Goal: Task Accomplishment & Management: Complete application form

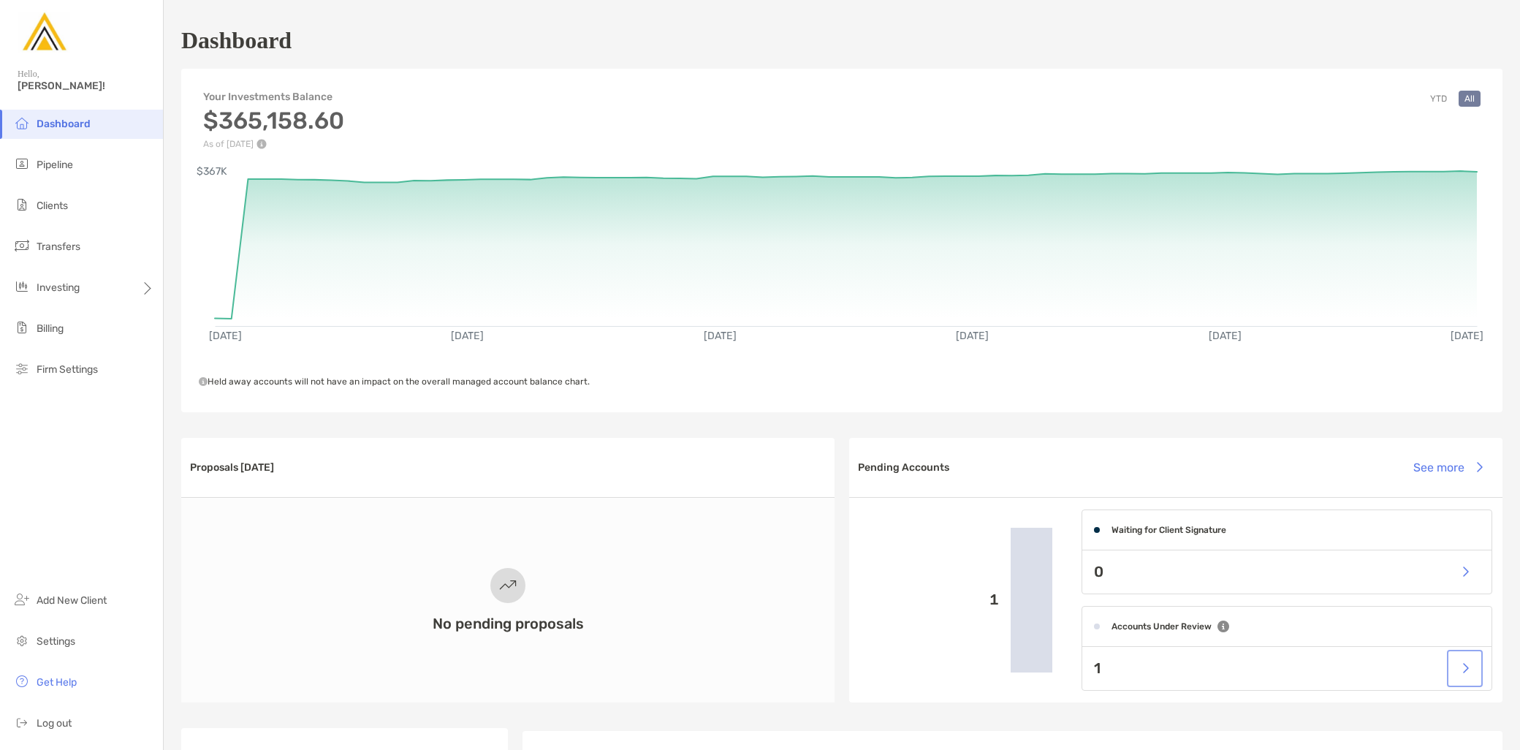
click at [1458, 669] on button "button" at bounding box center [1465, 668] width 30 height 31
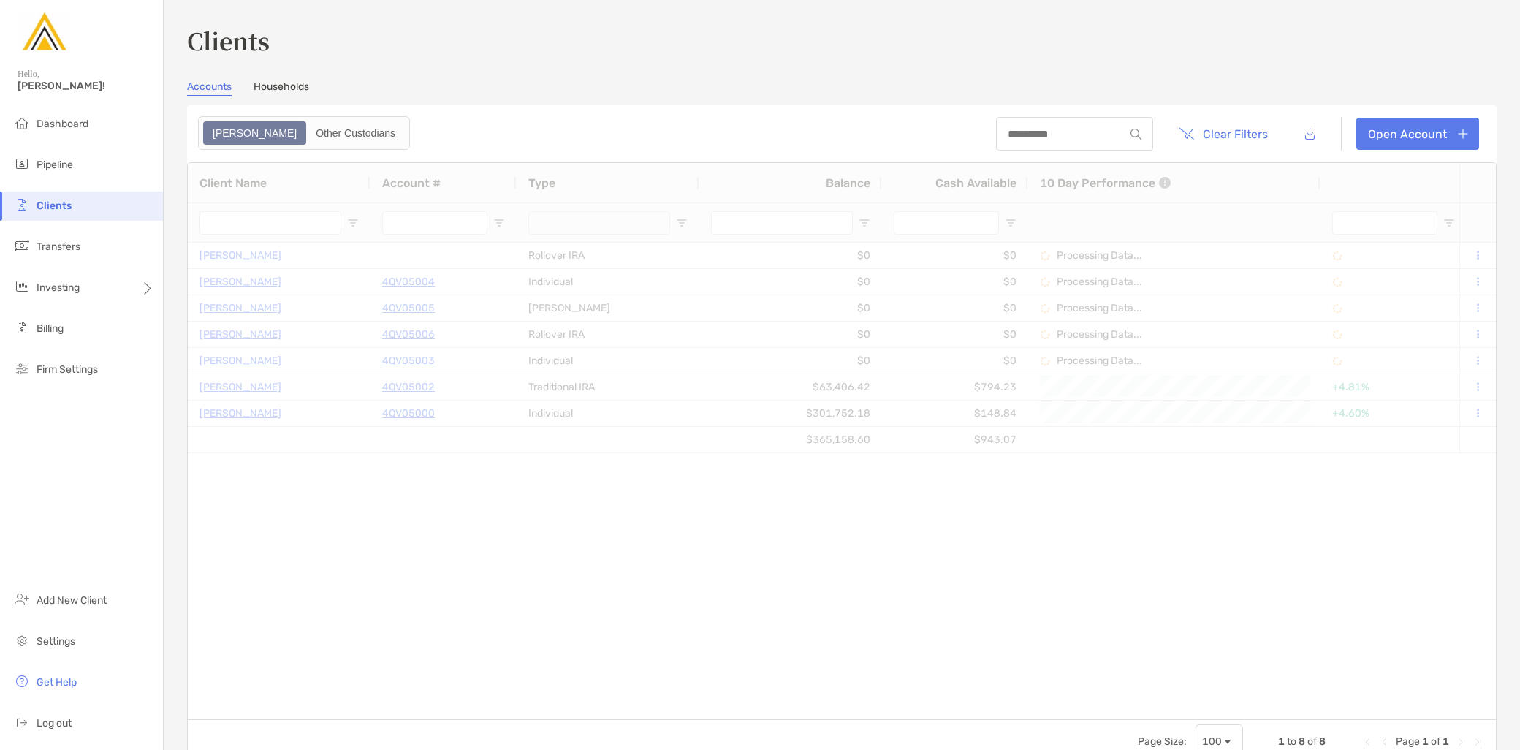
type input "**********"
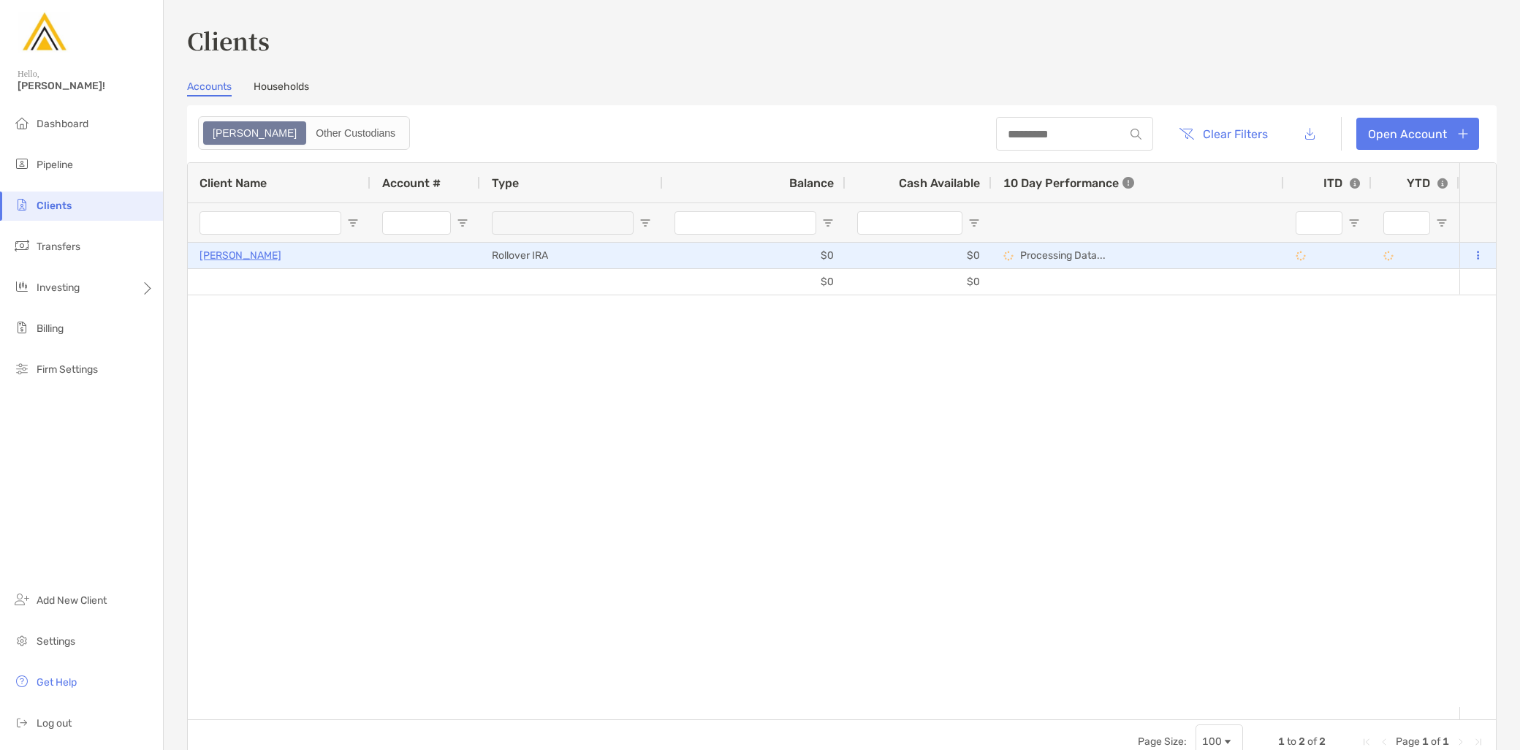
click at [224, 254] on p "[PERSON_NAME]" at bounding box center [241, 255] width 82 height 18
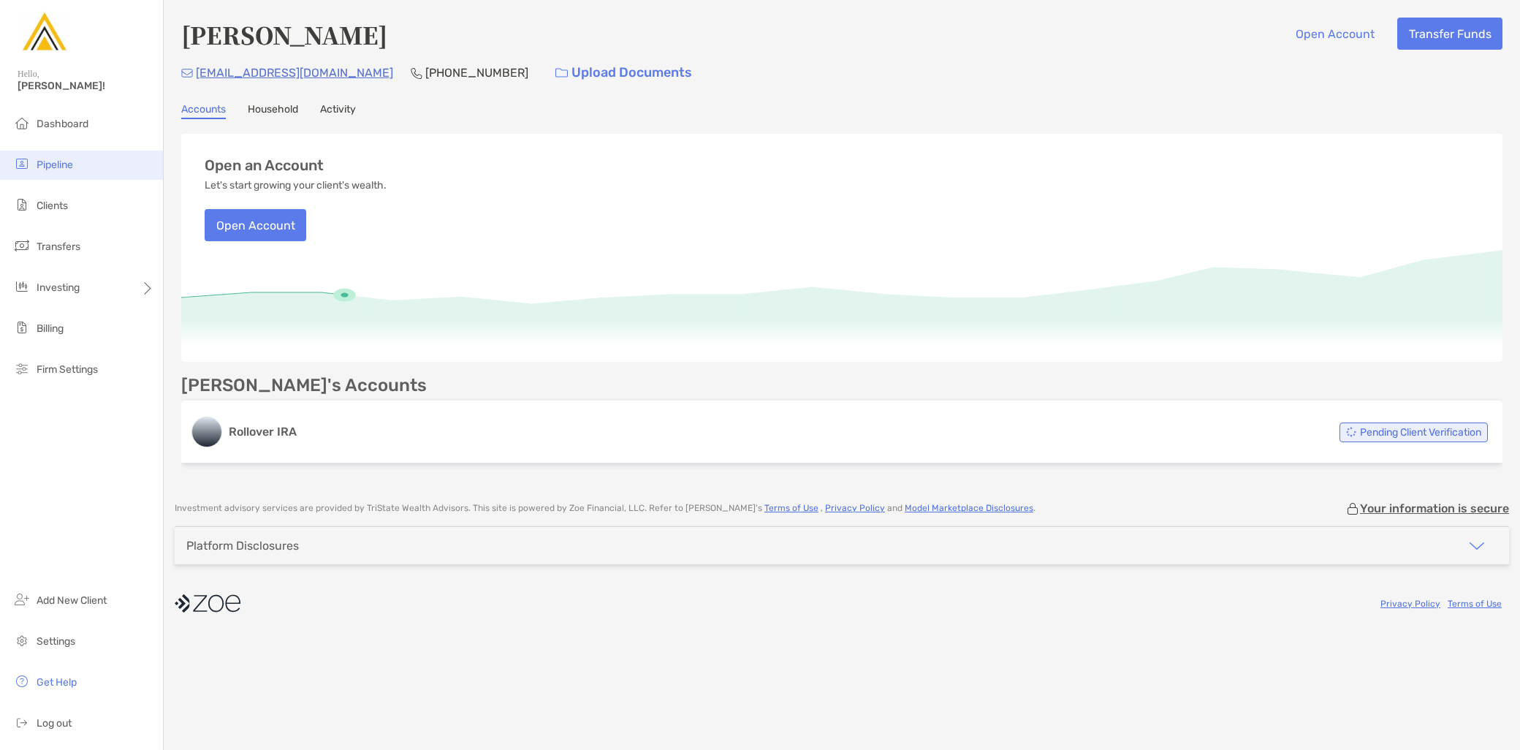
click at [72, 170] on span "Pipeline" at bounding box center [55, 165] width 37 height 12
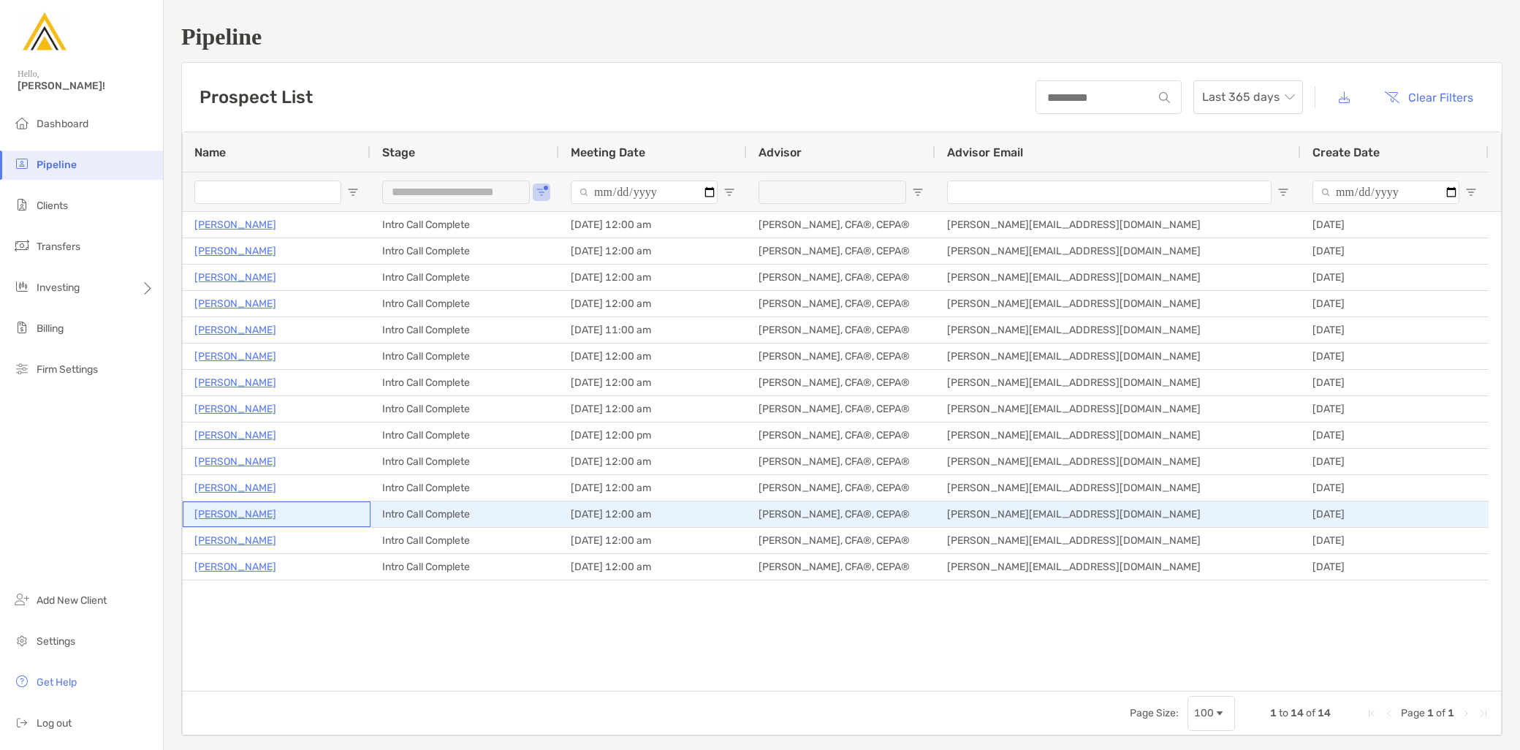
click at [245, 510] on p "[PERSON_NAME]" at bounding box center [235, 514] width 82 height 18
click at [236, 515] on p "[PERSON_NAME]" at bounding box center [235, 514] width 82 height 18
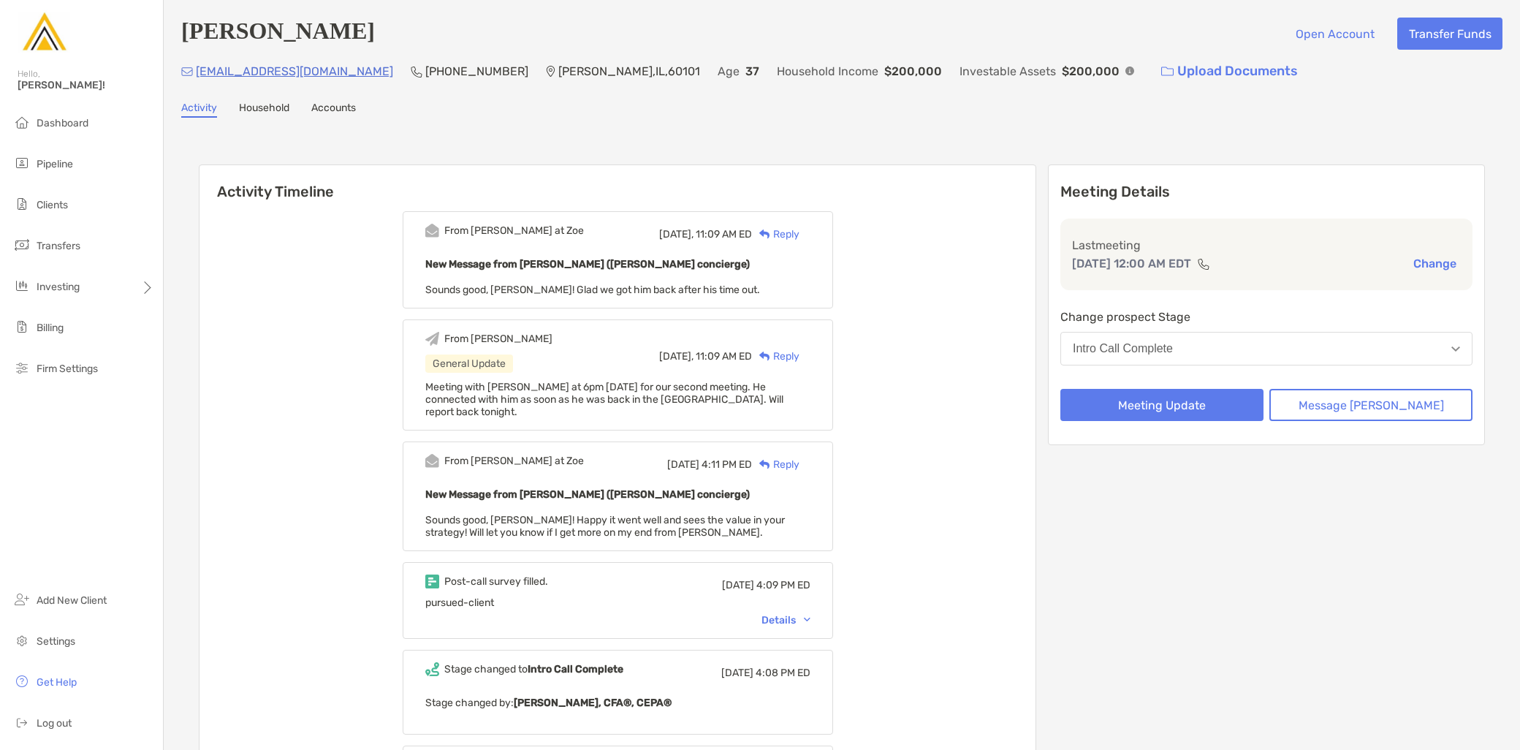
click at [1242, 354] on button "Intro Call Complete" at bounding box center [1266, 349] width 412 height 34
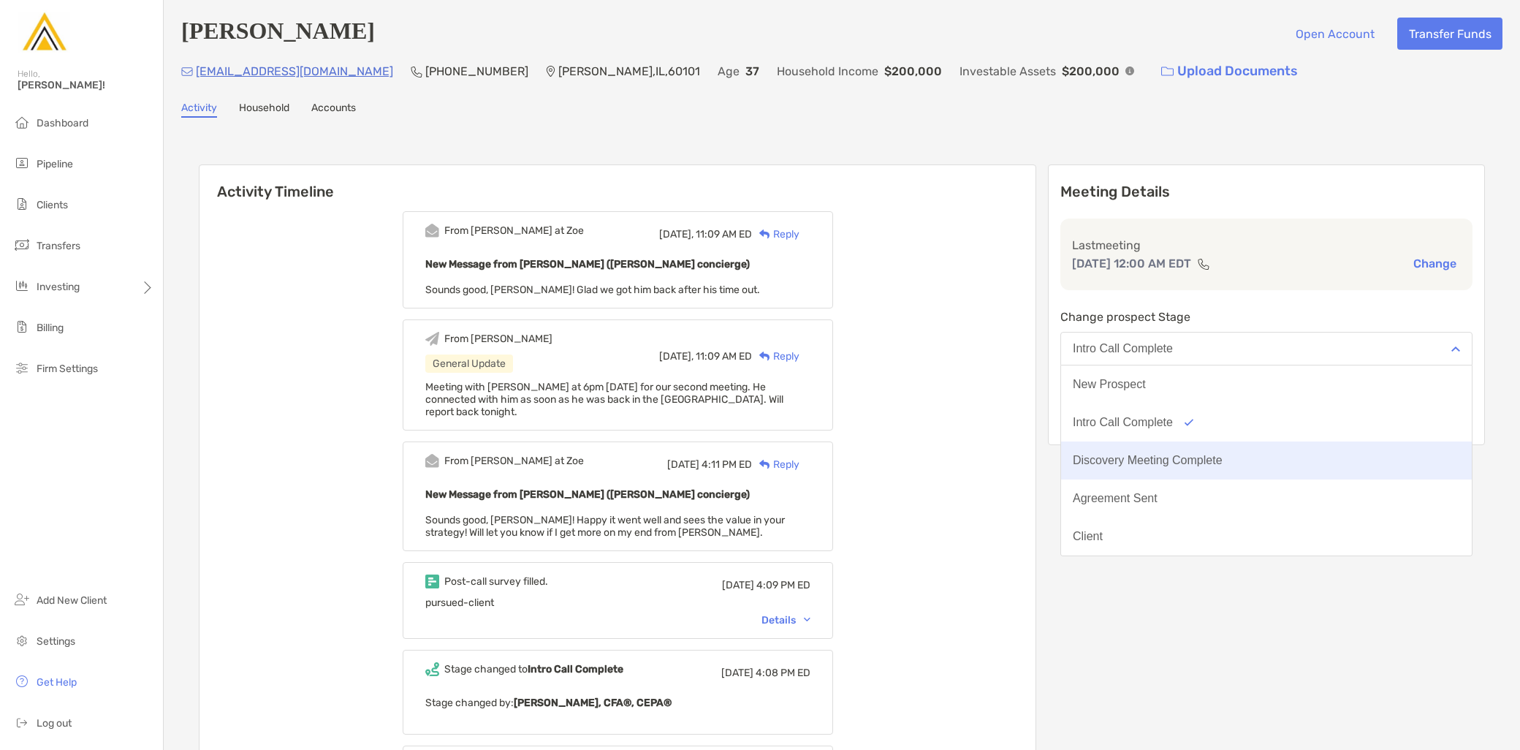
click at [1213, 461] on div "Discovery Meeting Complete" at bounding box center [1148, 460] width 150 height 13
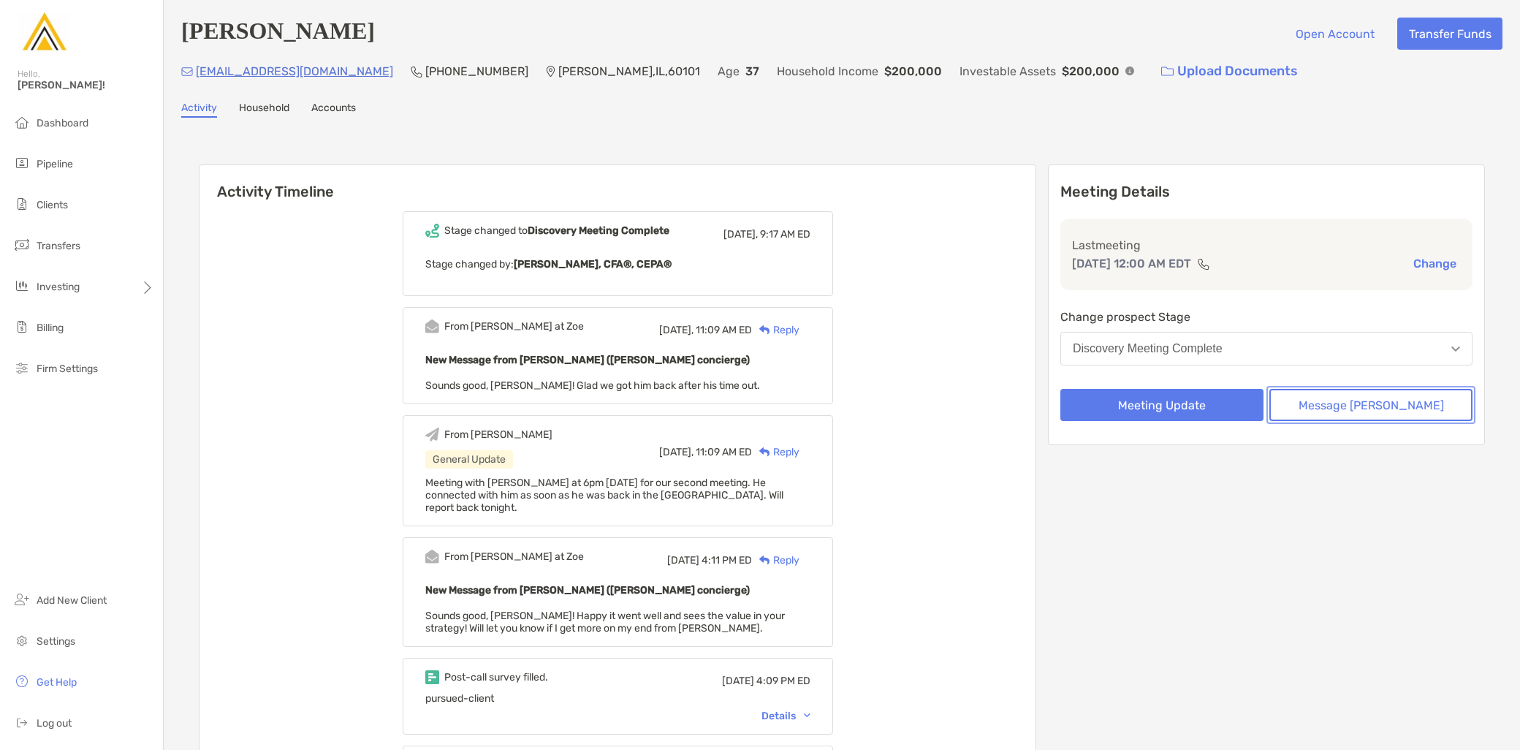
click at [1385, 406] on button "Message [PERSON_NAME]" at bounding box center [1370, 405] width 203 height 32
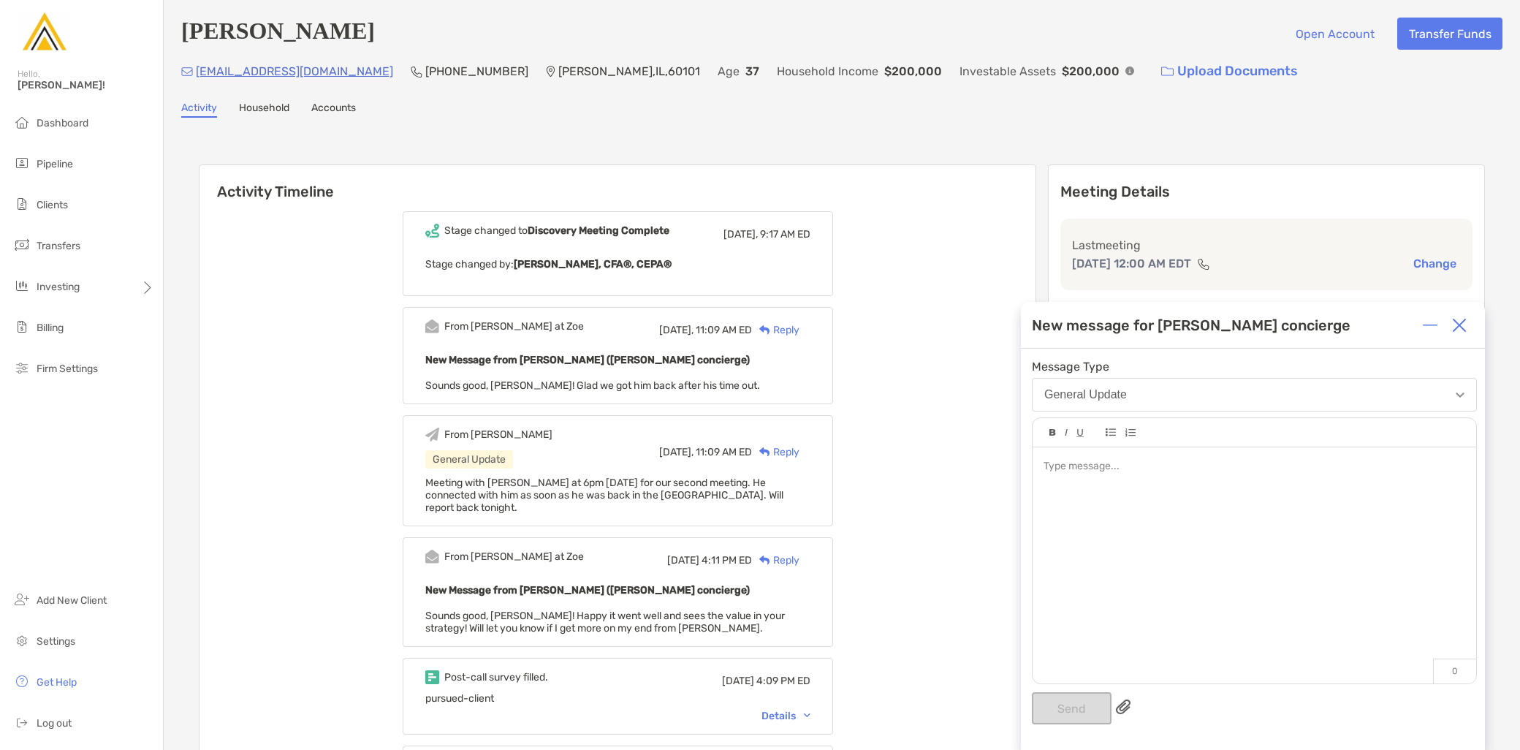
click at [1181, 531] on div at bounding box center [1255, 557] width 444 height 221
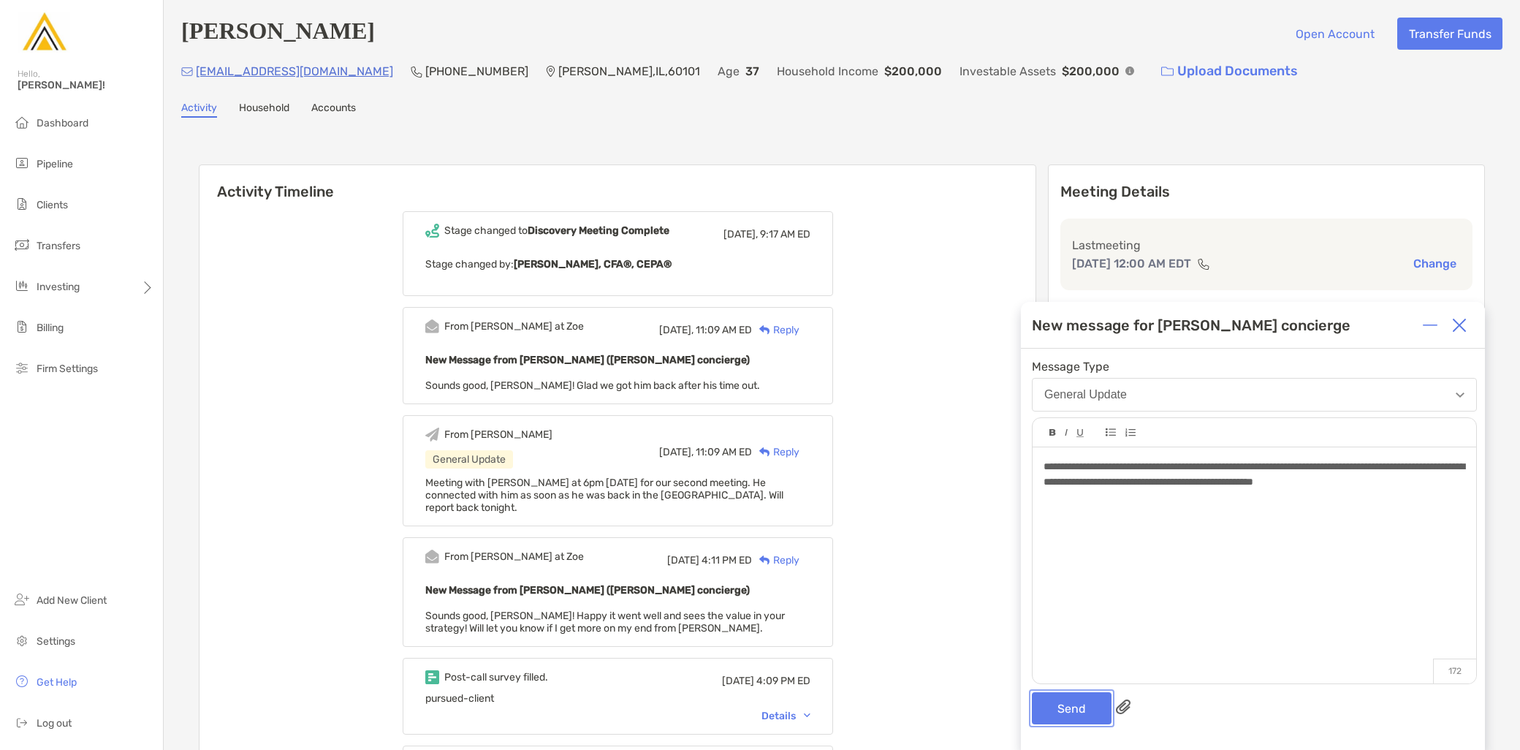
click at [1083, 713] on button "Send" at bounding box center [1072, 708] width 80 height 32
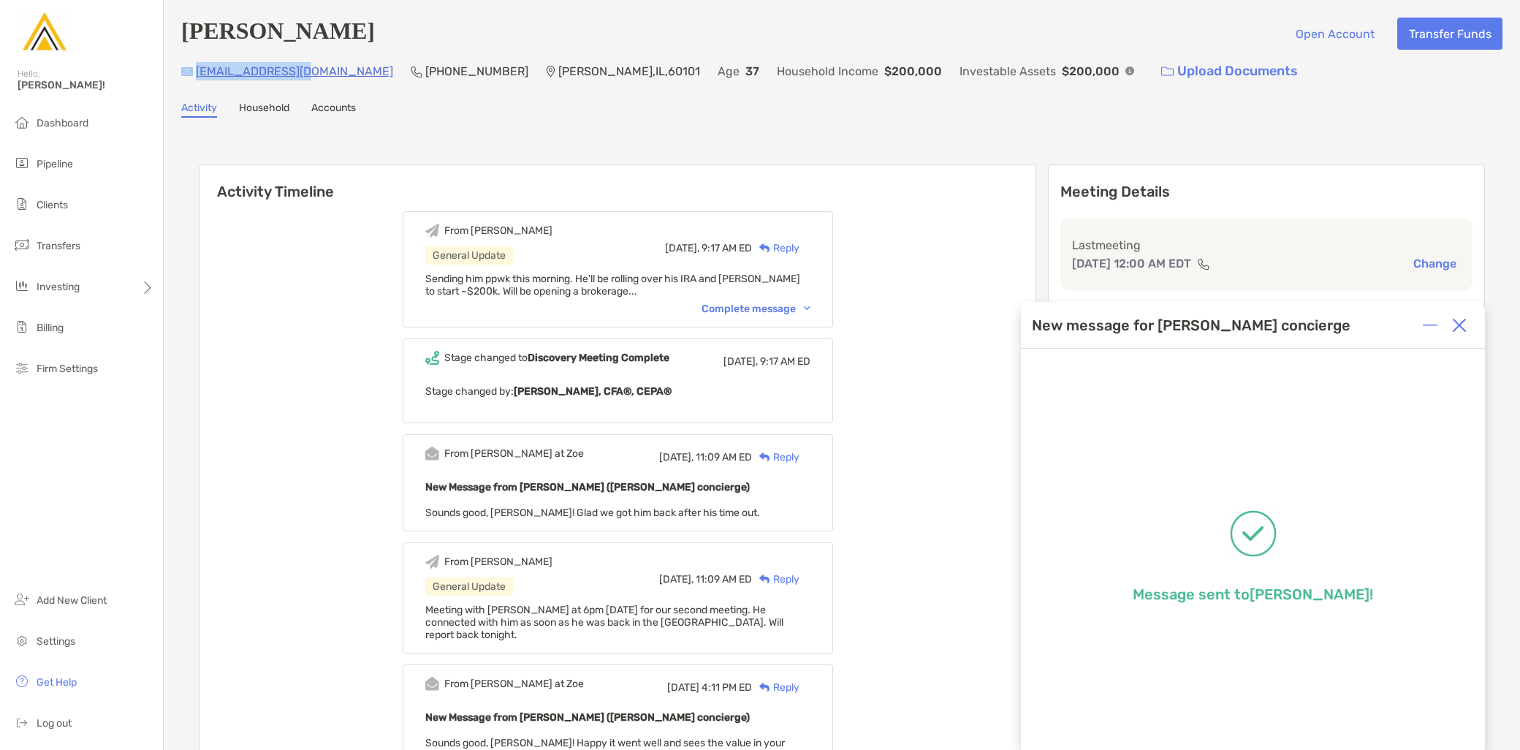
drag, startPoint x: 311, startPoint y: 71, endPoint x: 193, endPoint y: 75, distance: 117.7
click at [193, 75] on div "ryelesw@gmail.com (813) 335-5019 Addison , IL , 60101 Age 37 Household Income $…" at bounding box center [841, 71] width 1321 height 31
copy div "[EMAIL_ADDRESS][DOMAIN_NAME]"
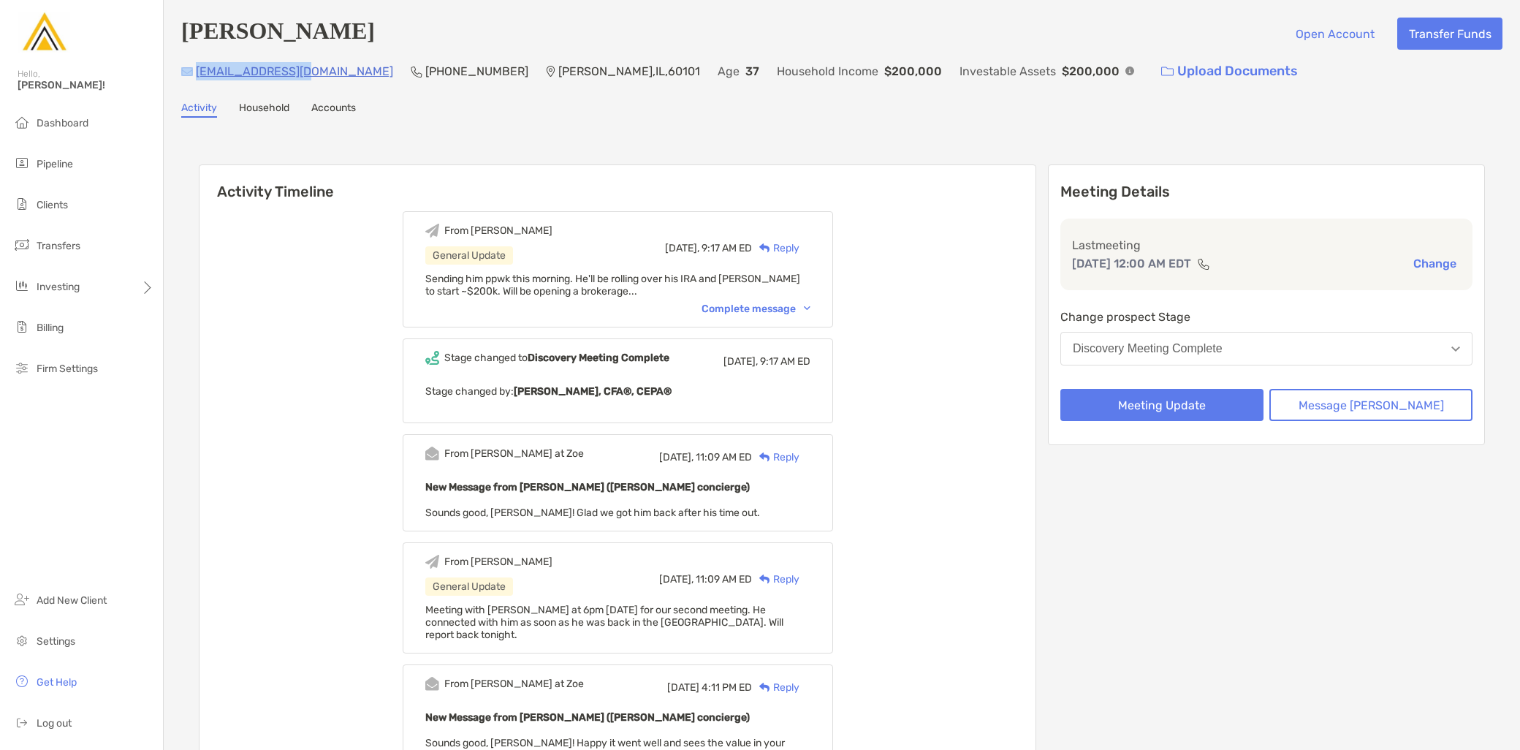
click at [428, 81] on div "ryelesw@gmail.com (813) 335-5019 Addison , IL , 60101 Age 37 Household Income $…" at bounding box center [841, 71] width 1321 height 31
drag, startPoint x: 425, startPoint y: 73, endPoint x: 333, endPoint y: 75, distance: 92.1
click at [333, 75] on div "ryelesw@gmail.com (813) 335-5019 Addison , IL , 60101 Age 37 Household Income $…" at bounding box center [841, 71] width 1321 height 31
copy p "[PHONE_NUMBER]"
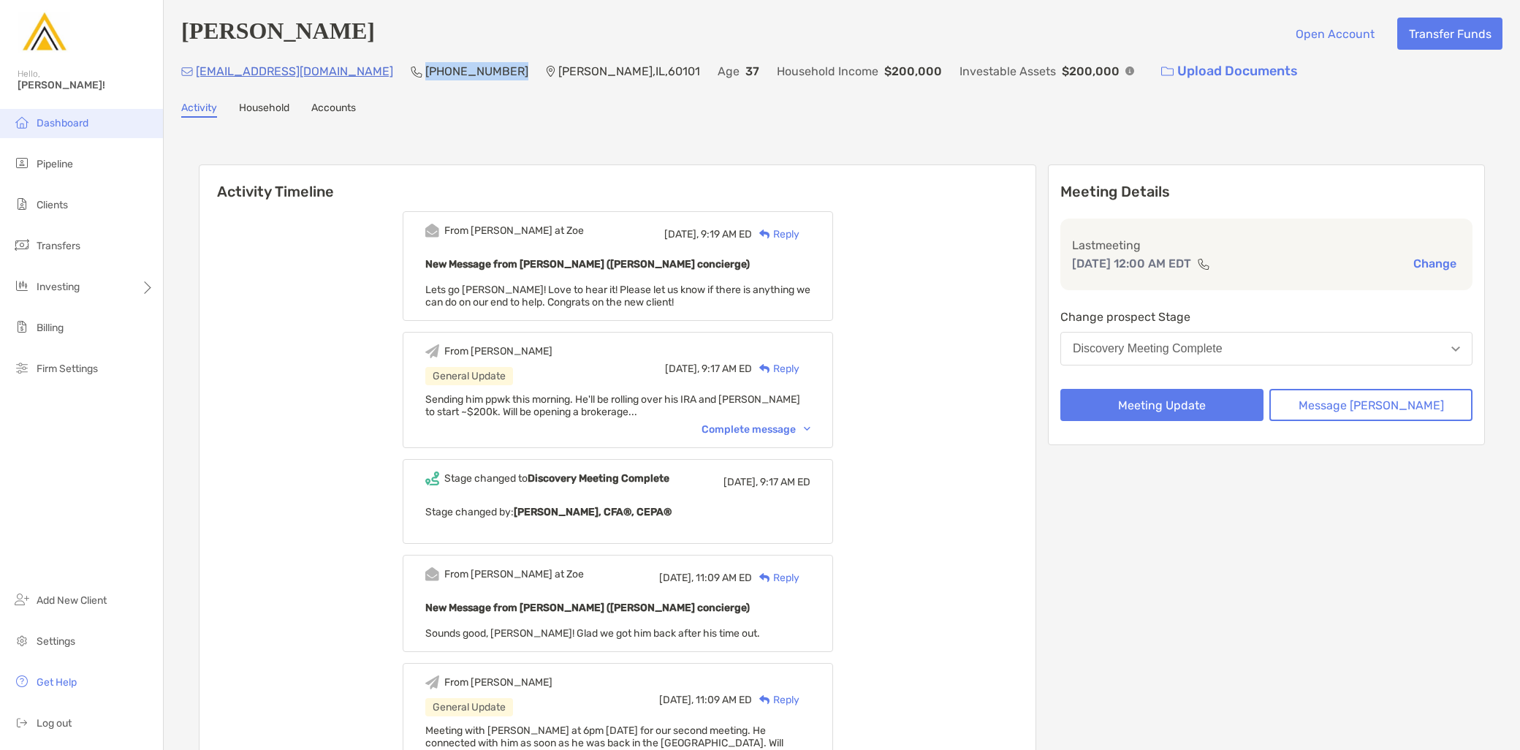
click at [92, 133] on li "Dashboard" at bounding box center [81, 123] width 163 height 29
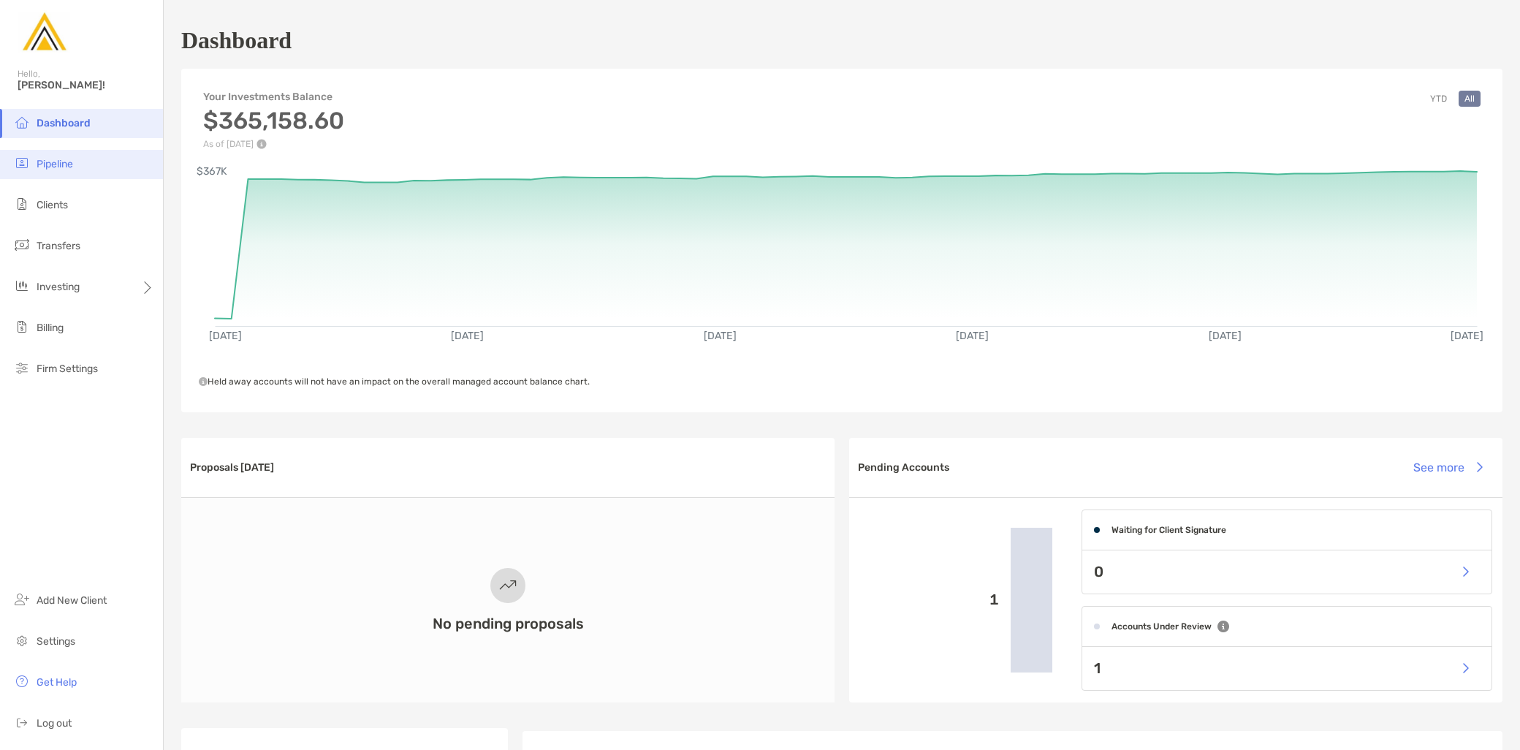
click at [48, 170] on span "Pipeline" at bounding box center [55, 164] width 37 height 12
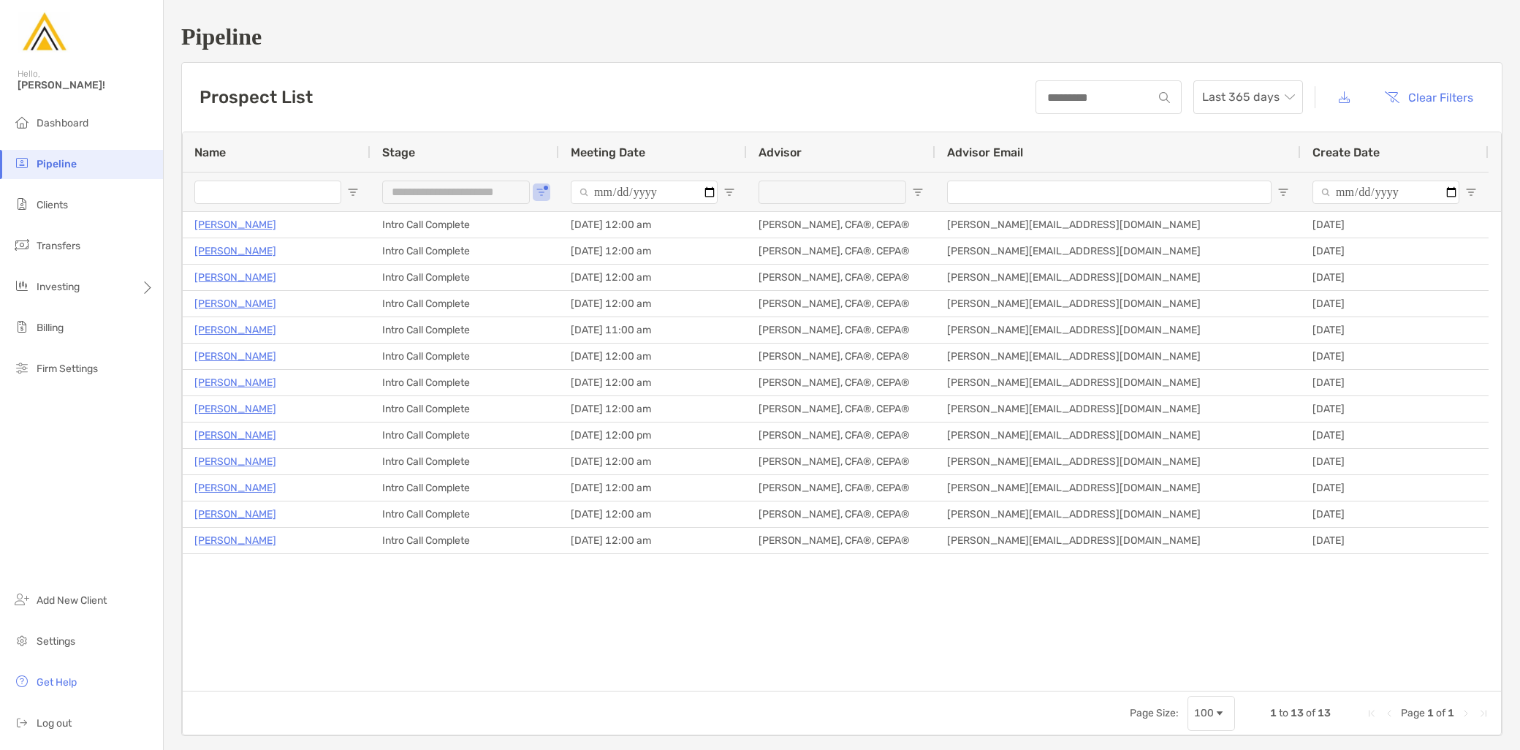
click at [497, 195] on div "**********" at bounding box center [456, 192] width 148 height 23
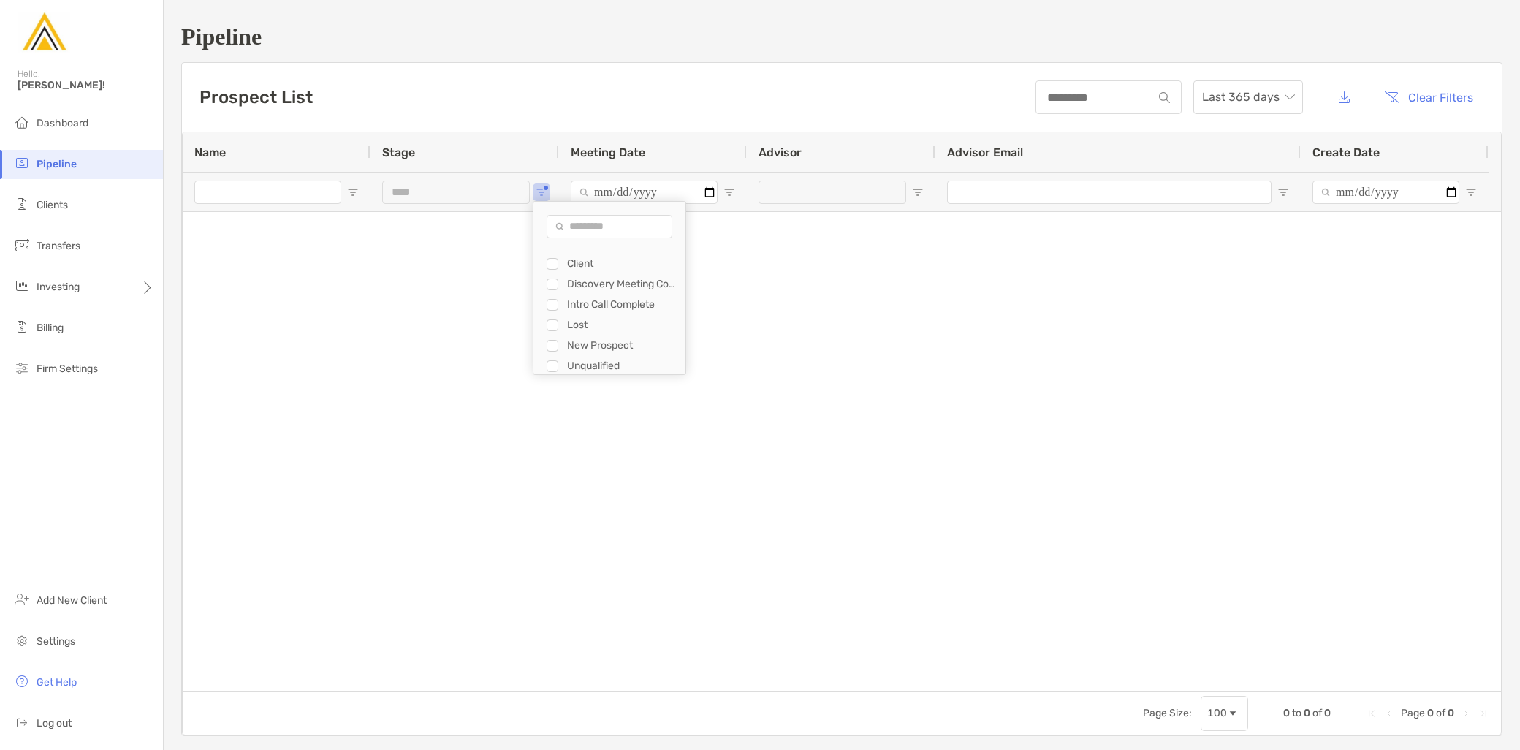
scroll to position [20, 0]
type input "**********"
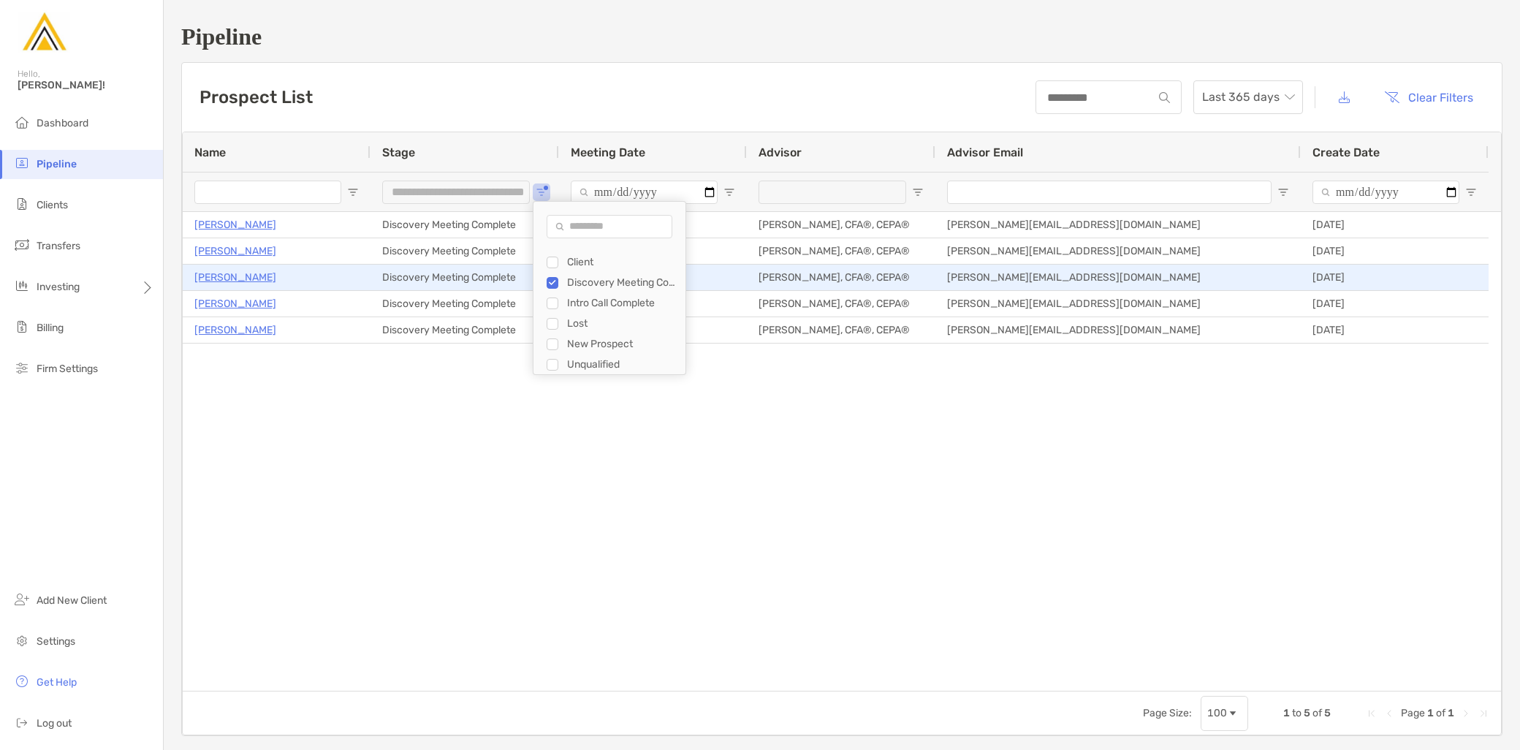
click at [252, 274] on p "[PERSON_NAME]" at bounding box center [235, 277] width 82 height 18
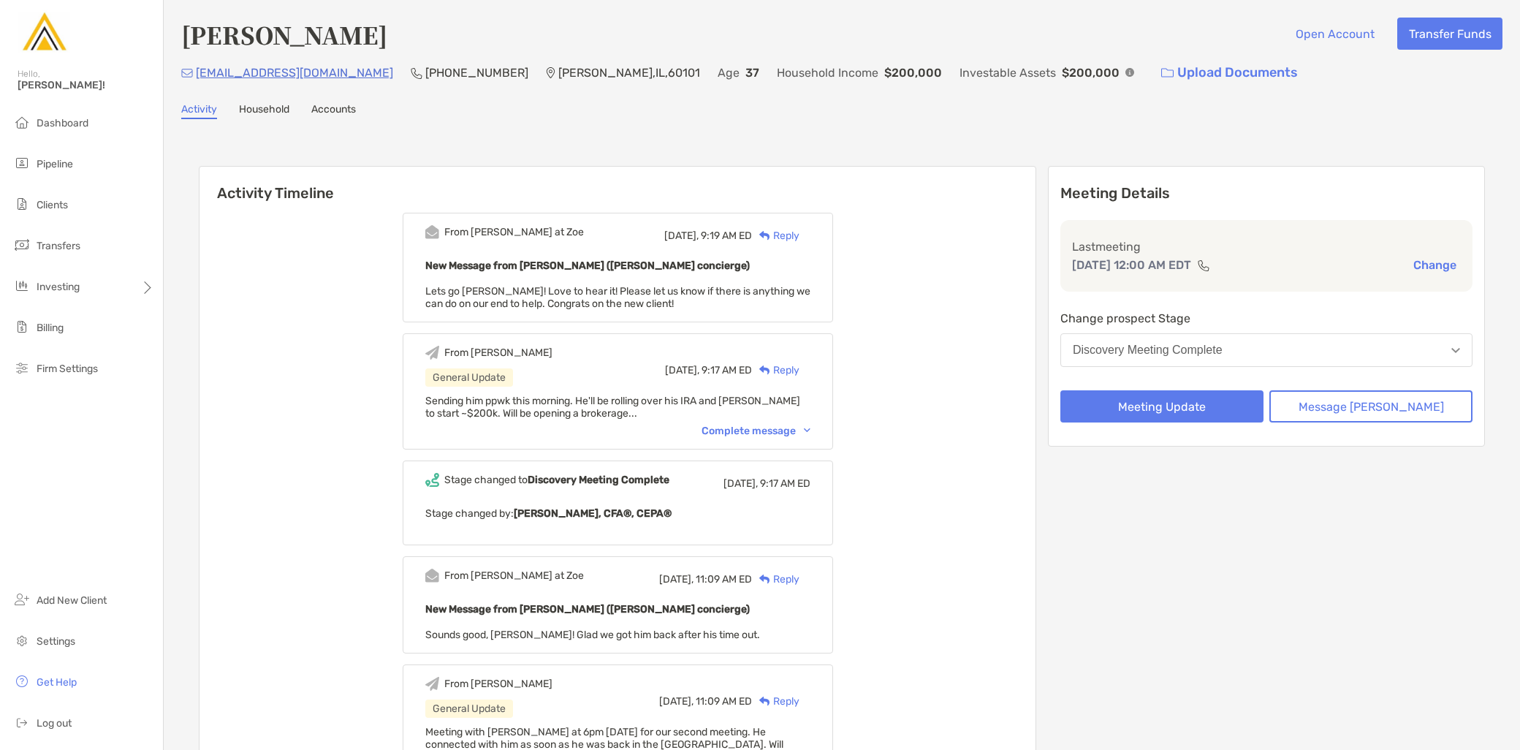
drag, startPoint x: 392, startPoint y: 32, endPoint x: 185, endPoint y: 31, distance: 207.6
click at [185, 31] on h4 "[PERSON_NAME]" at bounding box center [284, 35] width 206 height 34
copy h4 "[PERSON_NAME]"
drag, startPoint x: 304, startPoint y: 73, endPoint x: 195, endPoint y: 72, distance: 108.9
click at [195, 72] on div "[EMAIL_ADDRESS][DOMAIN_NAME] (813) 335-[GEOGRAPHIC_DATA] Age [DEMOGRAPHIC_DATA]…" at bounding box center [841, 72] width 1321 height 31
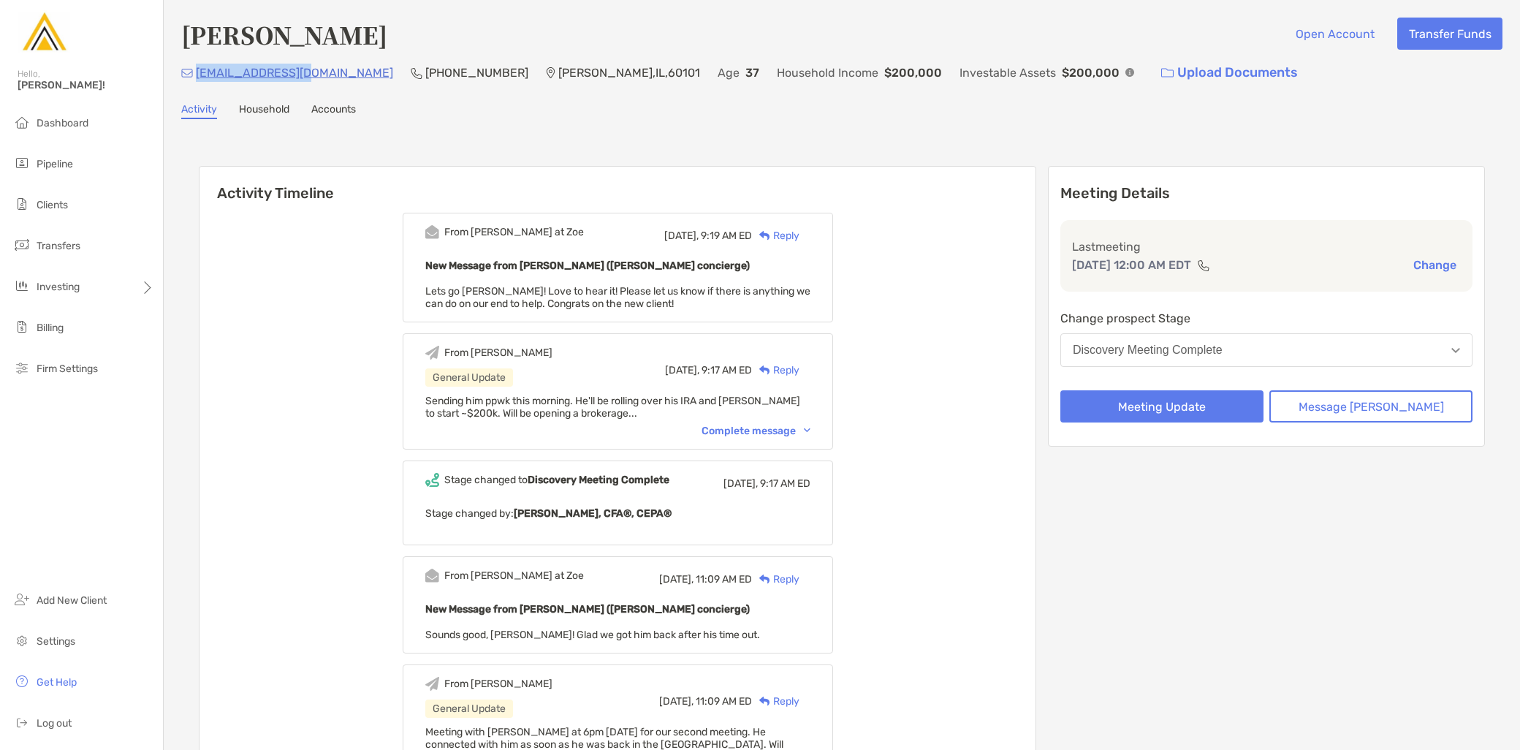
copy p "[EMAIL_ADDRESS][DOMAIN_NAME]"
click at [322, 108] on link "Accounts" at bounding box center [333, 111] width 45 height 16
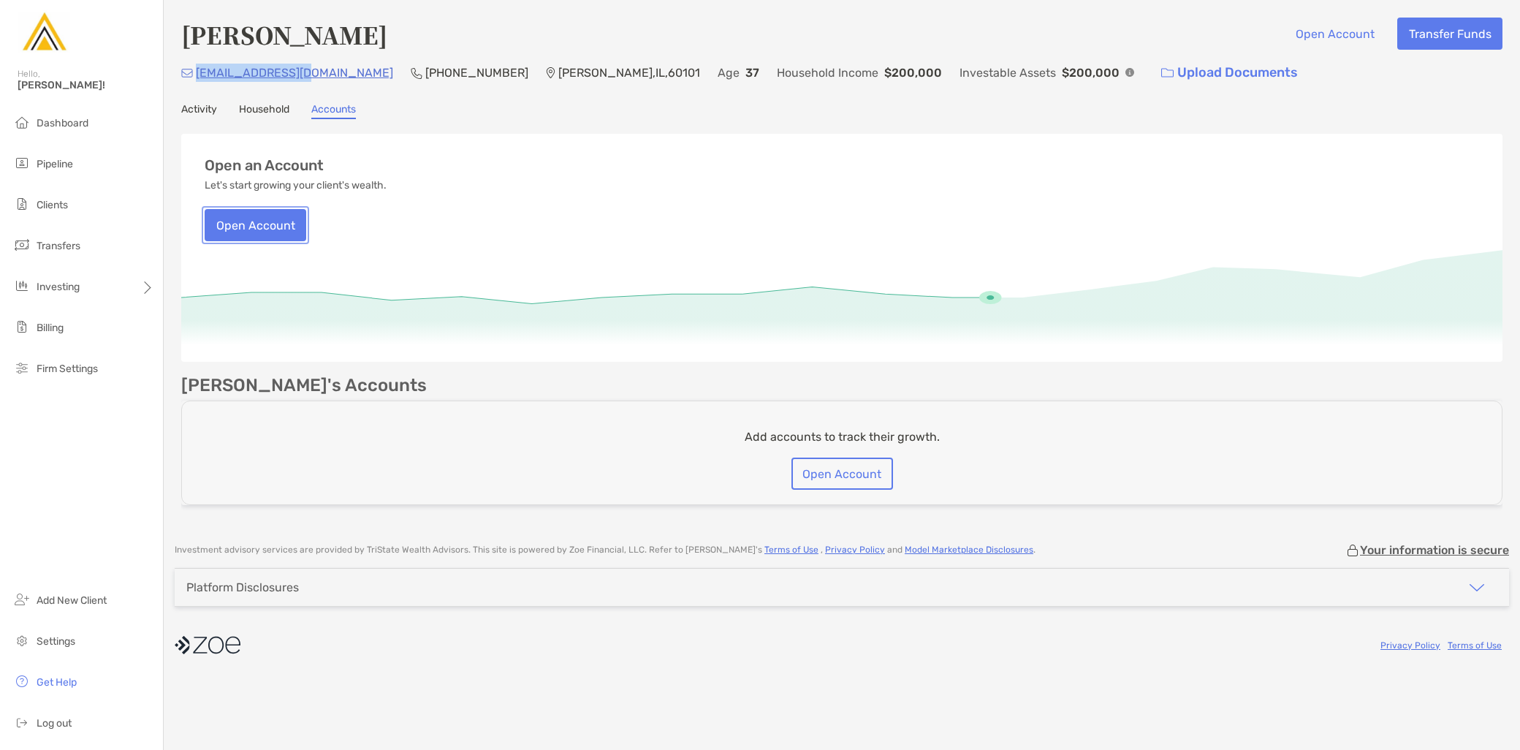
click at [267, 227] on button "Open Account" at bounding box center [256, 225] width 102 height 32
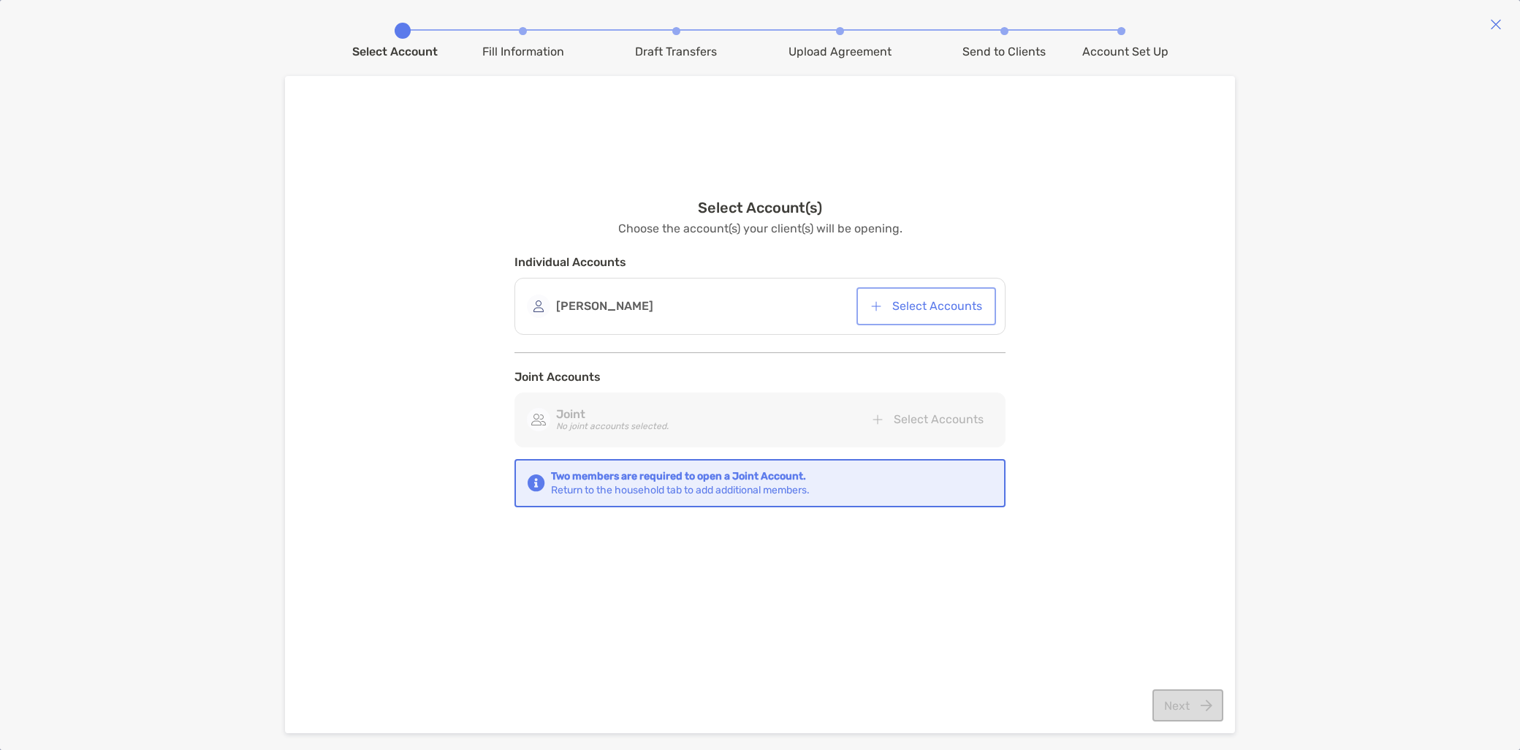
click at [911, 308] on button "Select Accounts" at bounding box center [926, 306] width 134 height 32
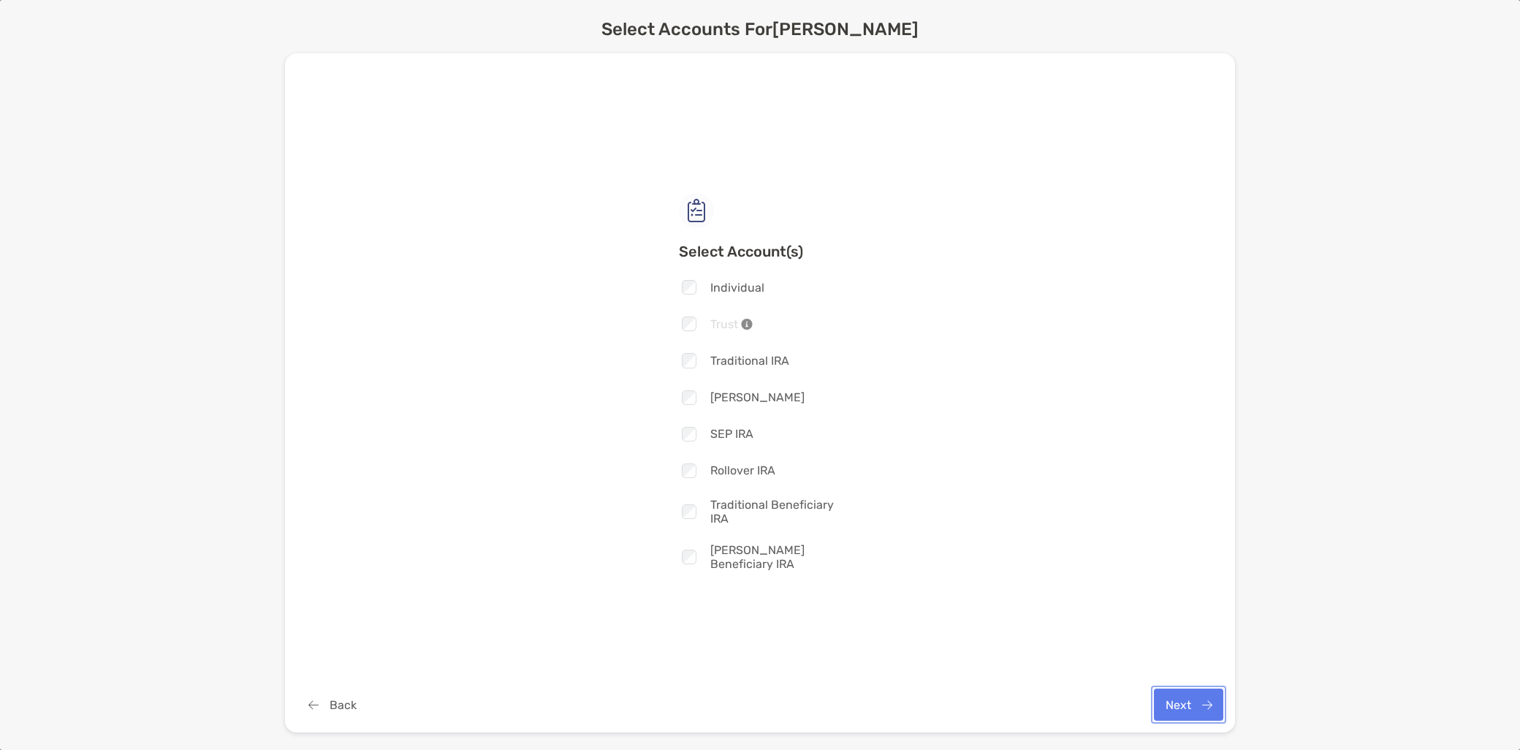
click at [1187, 703] on button "Next" at bounding box center [1188, 704] width 69 height 32
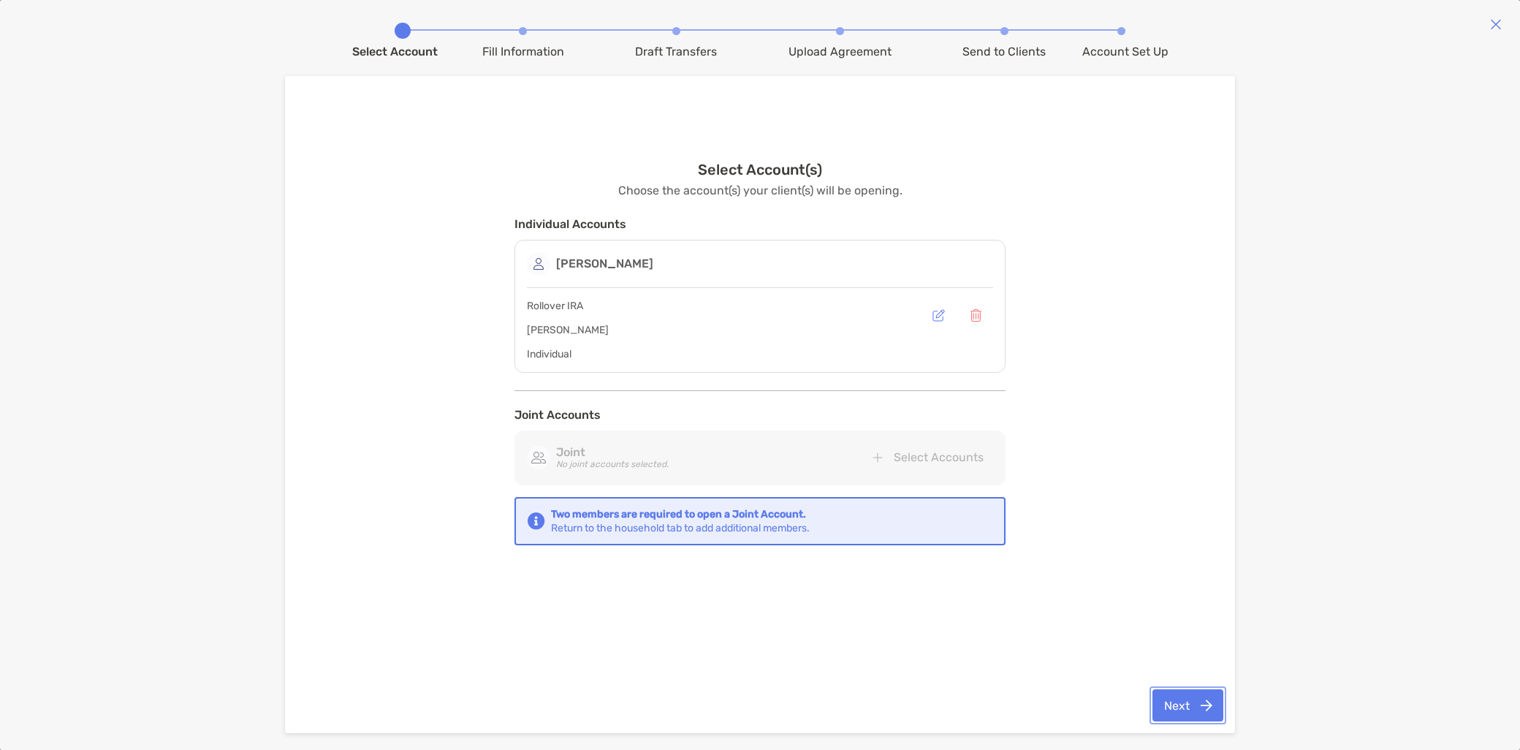
click at [1192, 717] on button "Next" at bounding box center [1188, 705] width 71 height 32
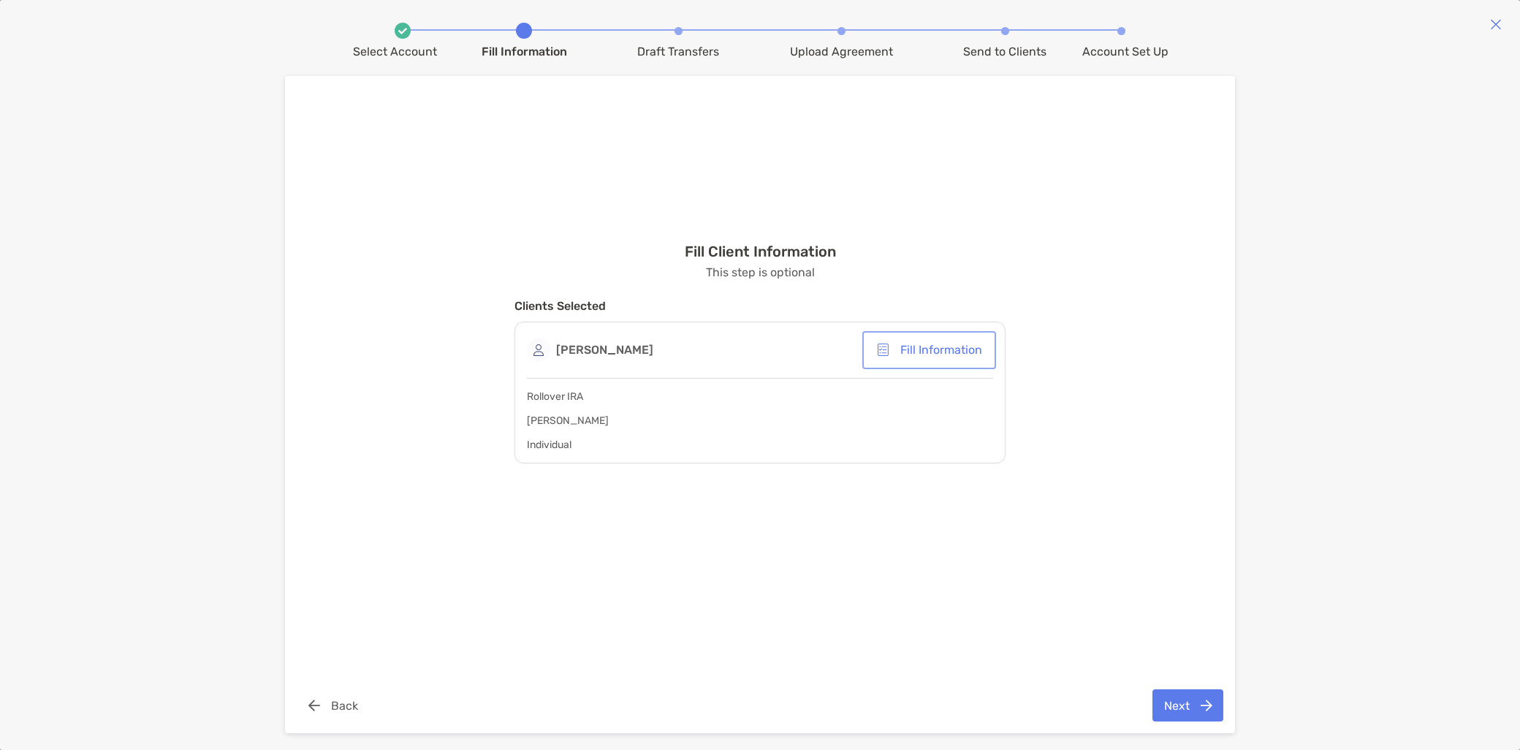
click at [927, 352] on button "Fill Information" at bounding box center [929, 350] width 128 height 32
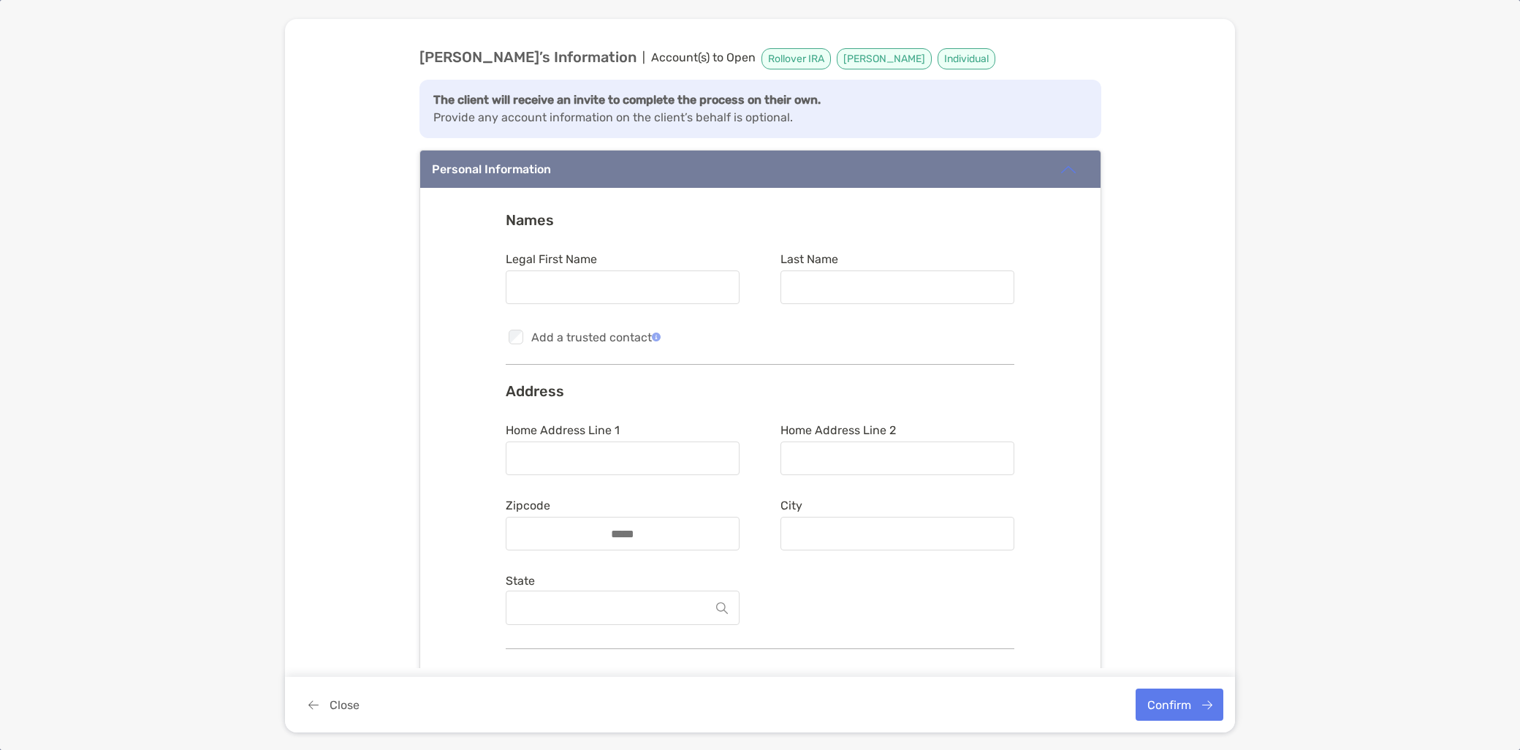
click at [612, 297] on div at bounding box center [623, 287] width 234 height 34
click at [612, 294] on input "Legal First Name" at bounding box center [622, 287] width 231 height 12
click at [813, 292] on input "Last Name" at bounding box center [897, 287] width 231 height 12
paste input "**********"
type input "**********"
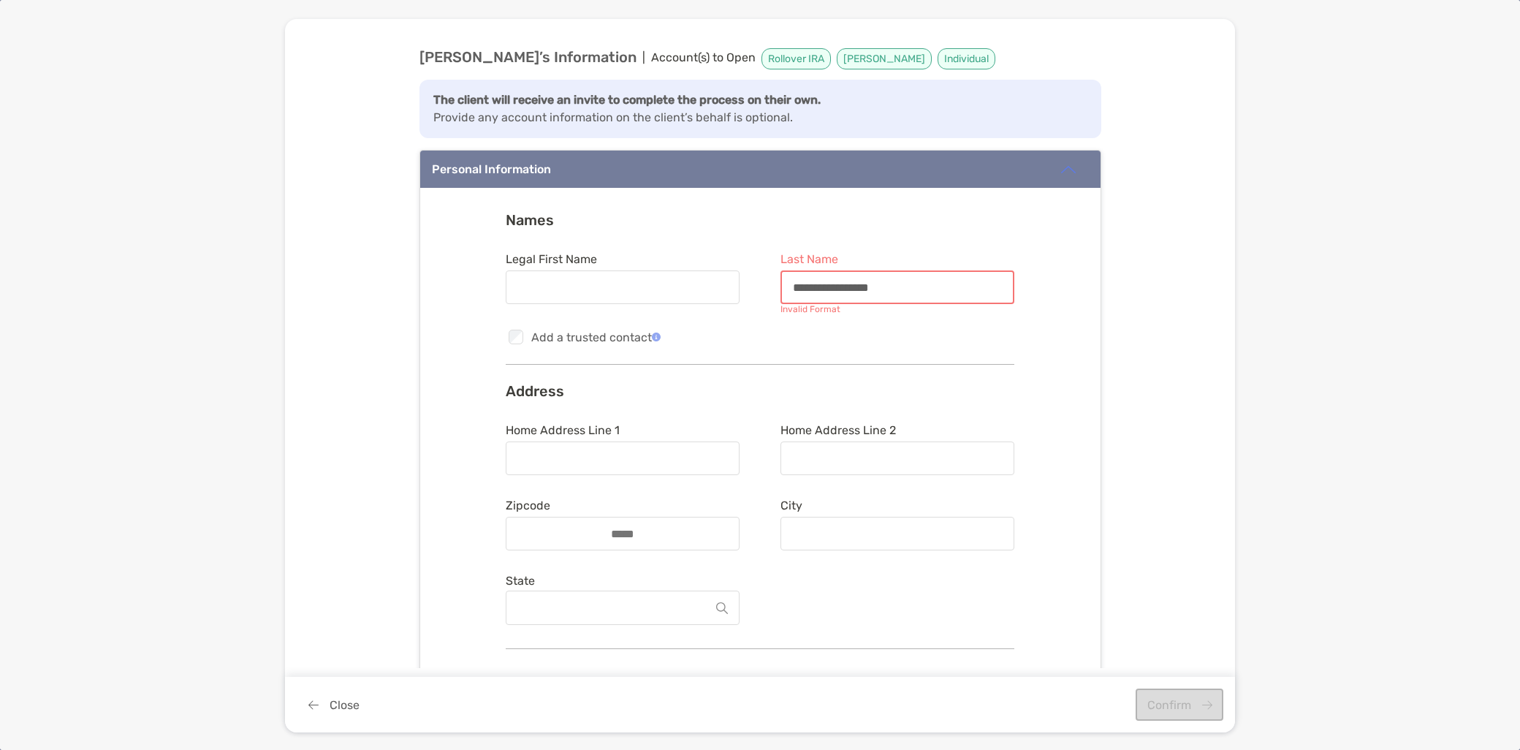
drag, startPoint x: 908, startPoint y: 285, endPoint x: 661, endPoint y: 285, distance: 246.3
click at [661, 285] on form "**********" at bounding box center [760, 281] width 509 height 58
click at [599, 285] on input "Legal First Name" at bounding box center [622, 287] width 231 height 12
drag, startPoint x: 644, startPoint y: 284, endPoint x: 615, endPoint y: 289, distance: 29.0
click at [644, 284] on input "*" at bounding box center [622, 287] width 231 height 12
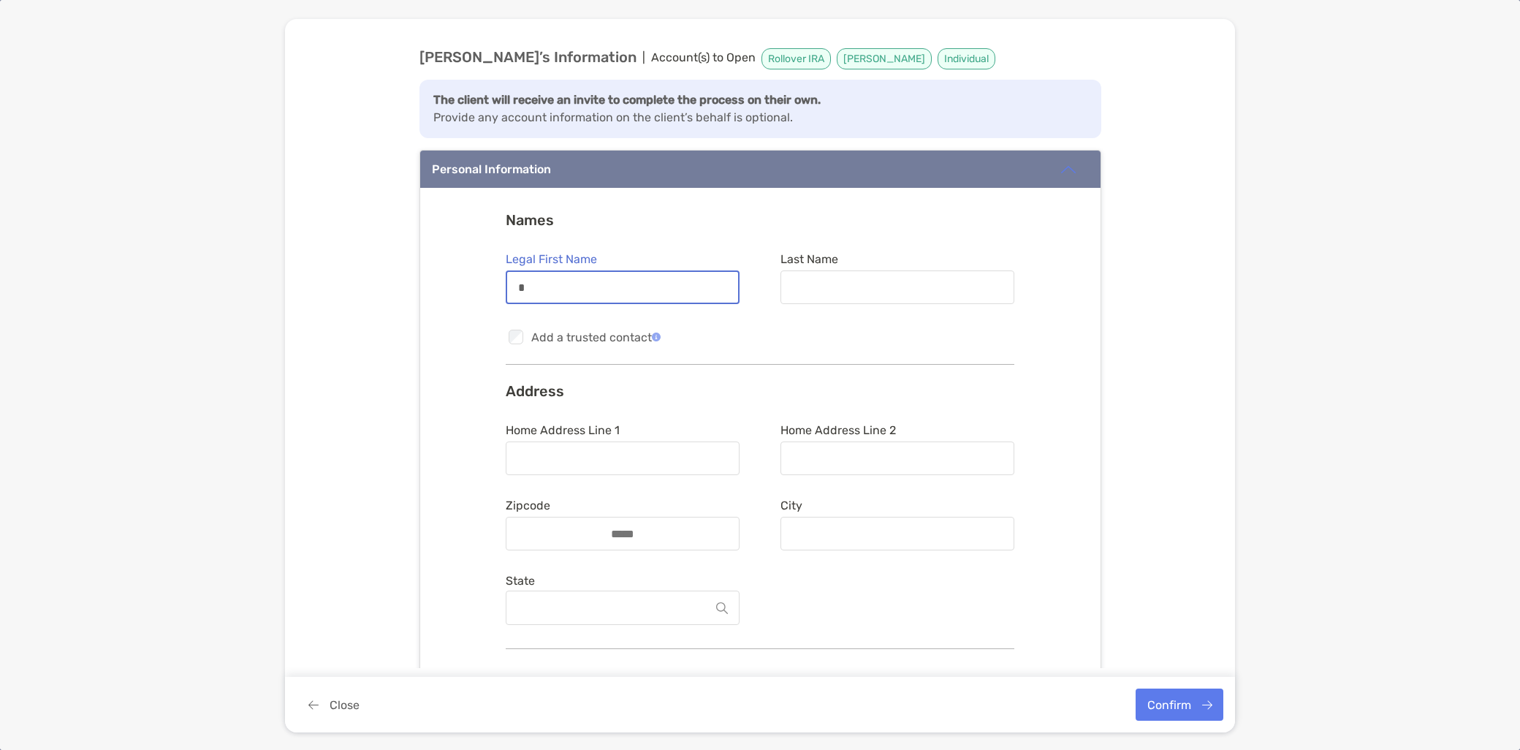
drag, startPoint x: 591, startPoint y: 290, endPoint x: 442, endPoint y: 283, distance: 148.5
click at [442, 283] on div "Names Legal First Name * Last Name Checkbox Add a trusted contact Address Home …" at bounding box center [760, 497] width 680 height 618
paste input "***"
type input "****"
click at [870, 286] on input "Last Name" at bounding box center [897, 287] width 231 height 12
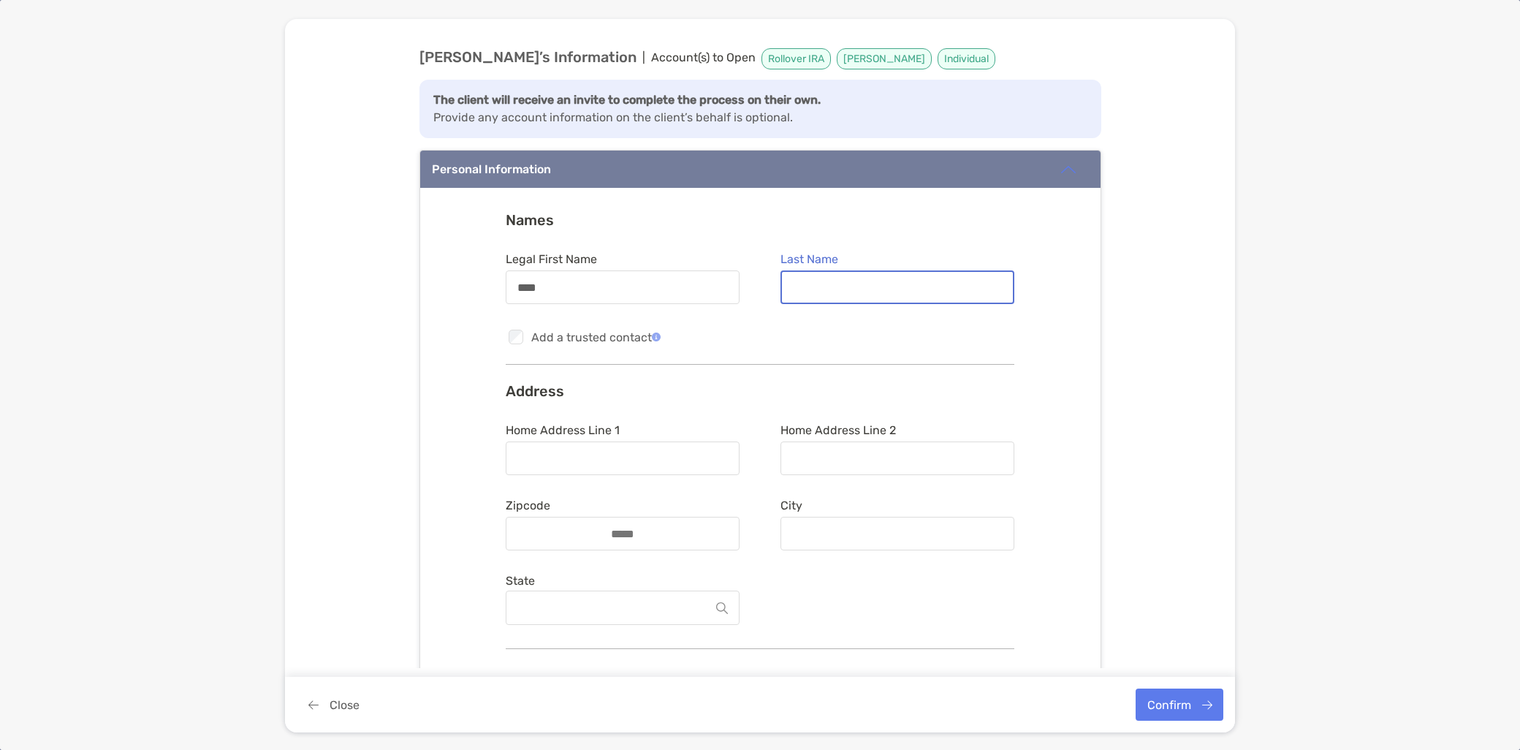
paste input "**********"
type input "**********"
click at [622, 452] on input "Home Address Line 1" at bounding box center [622, 458] width 231 height 12
type input "**********"
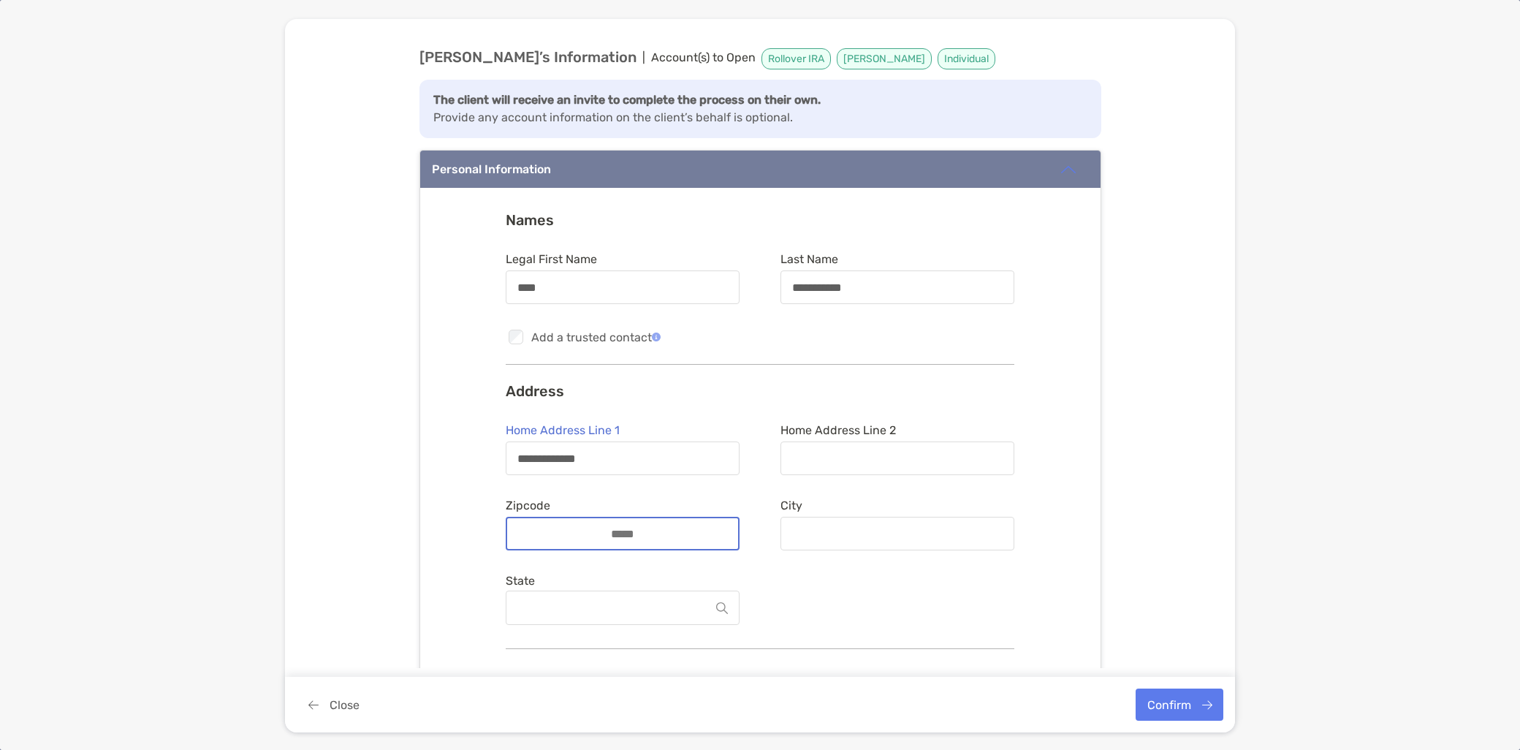
type input "*****"
type input "*******"
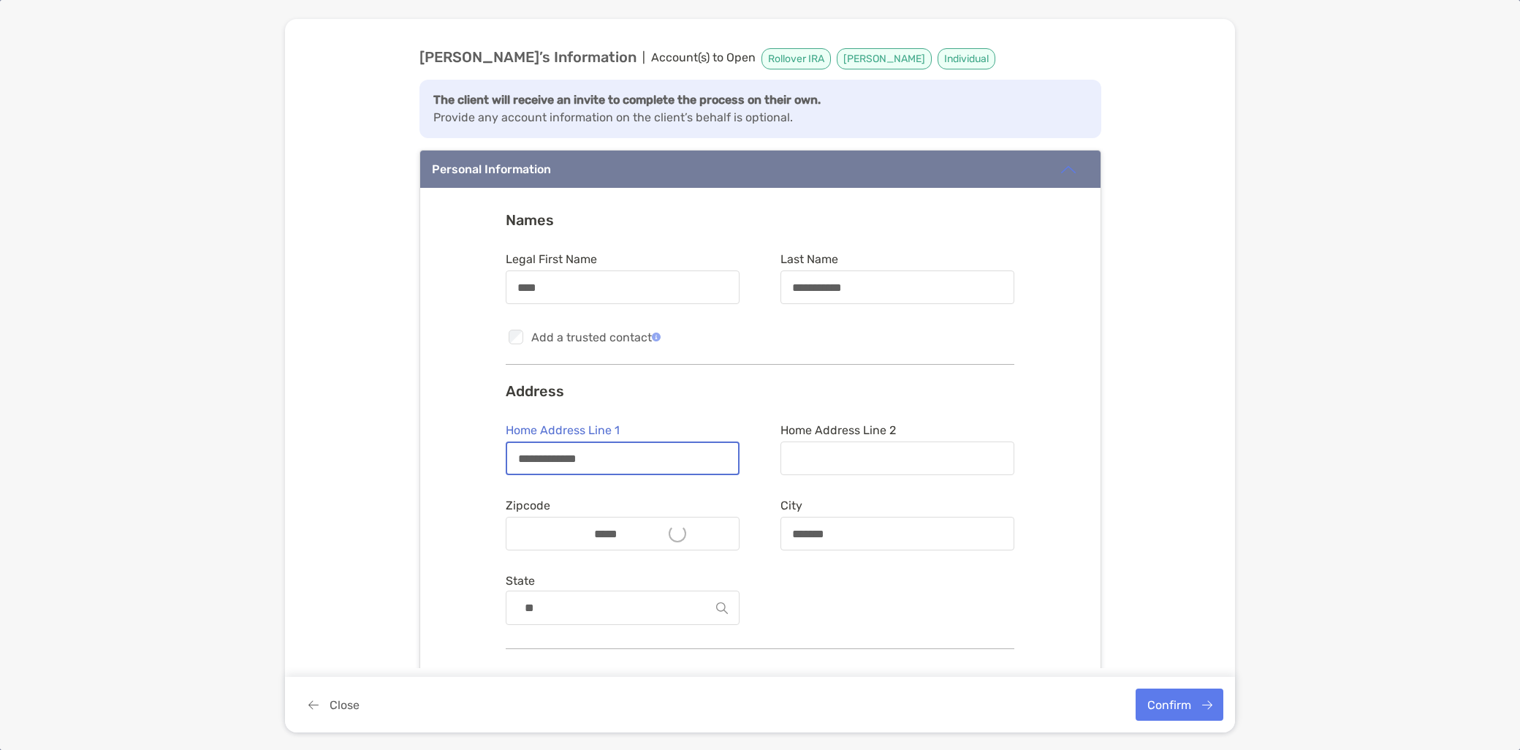
type input "********"
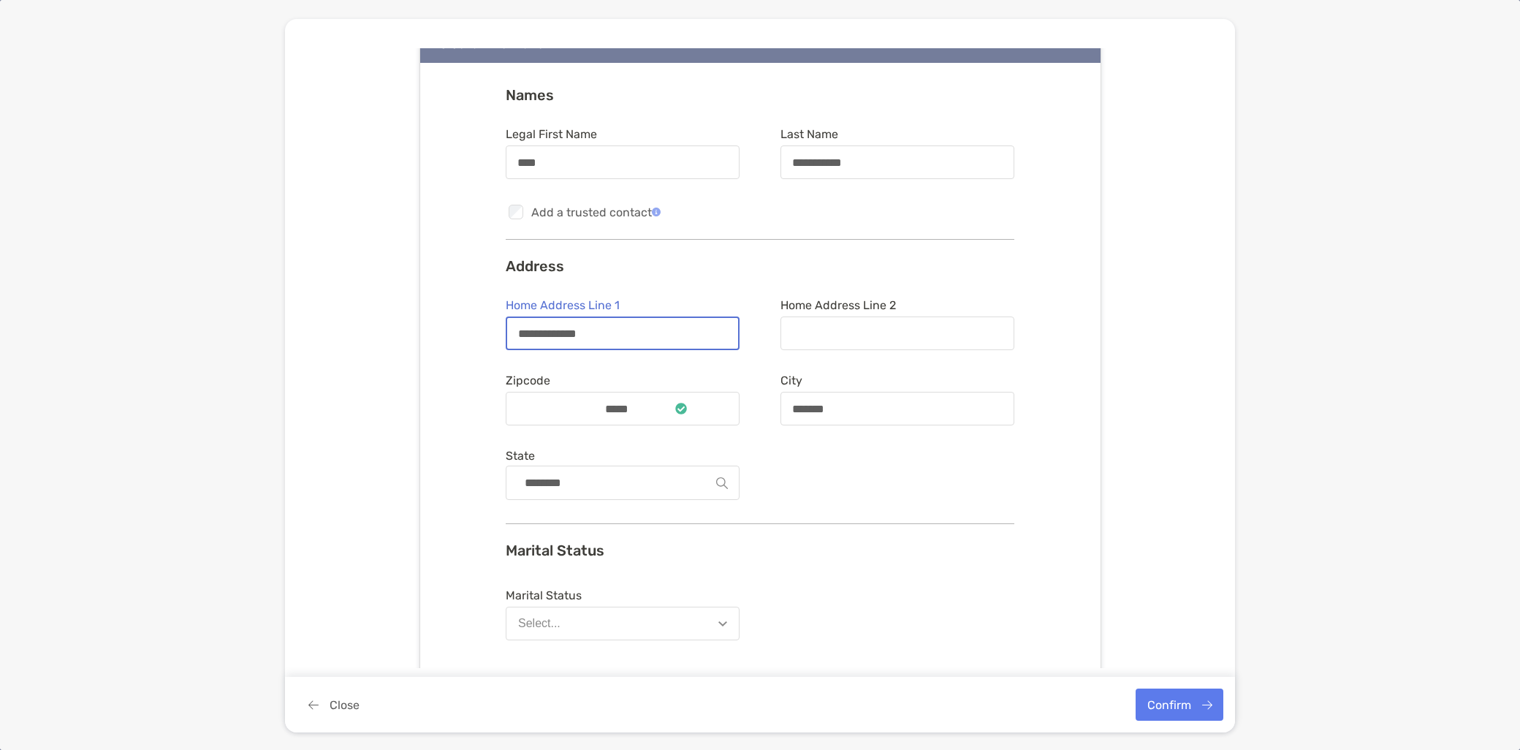
scroll to position [243, 0]
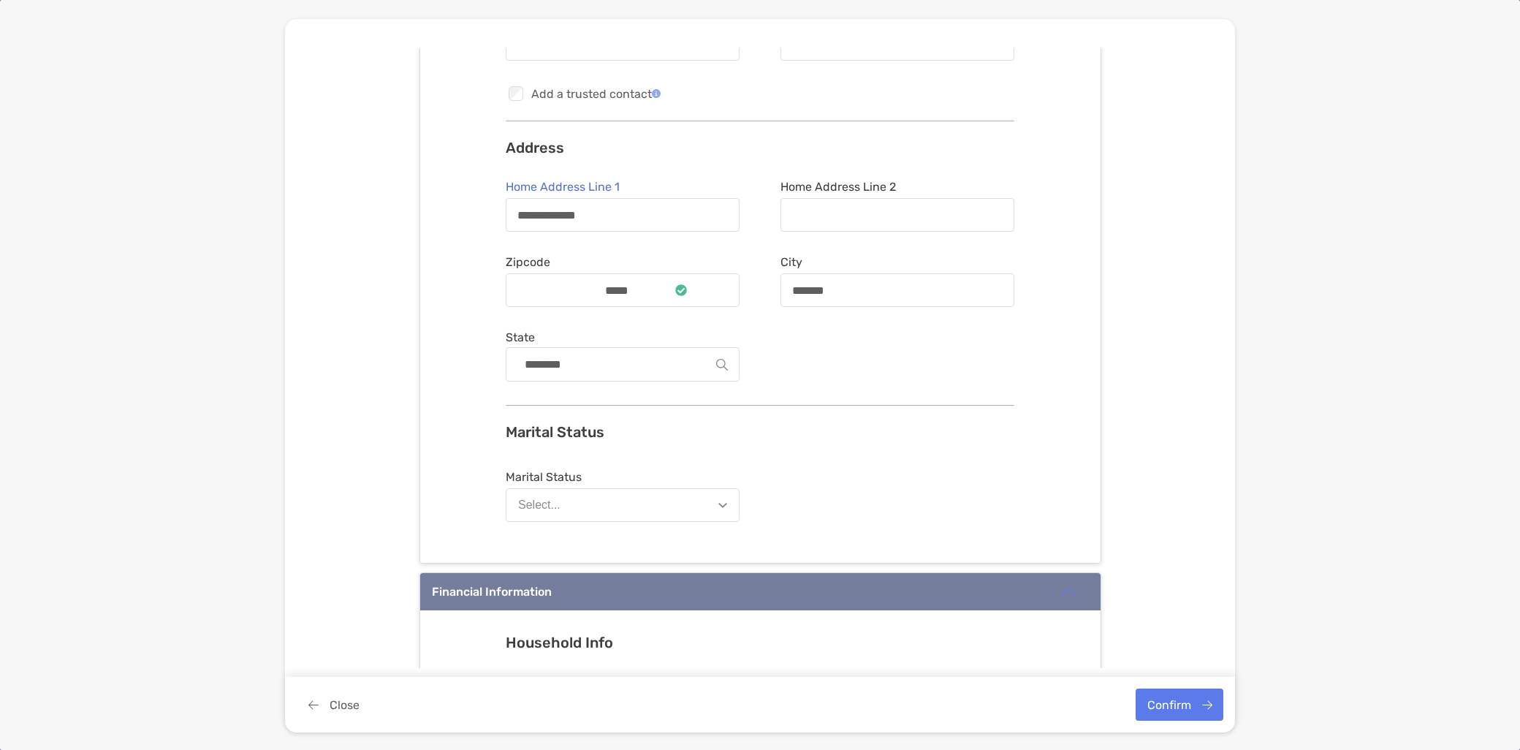
click at [631, 514] on button "Select..." at bounding box center [623, 505] width 234 height 34
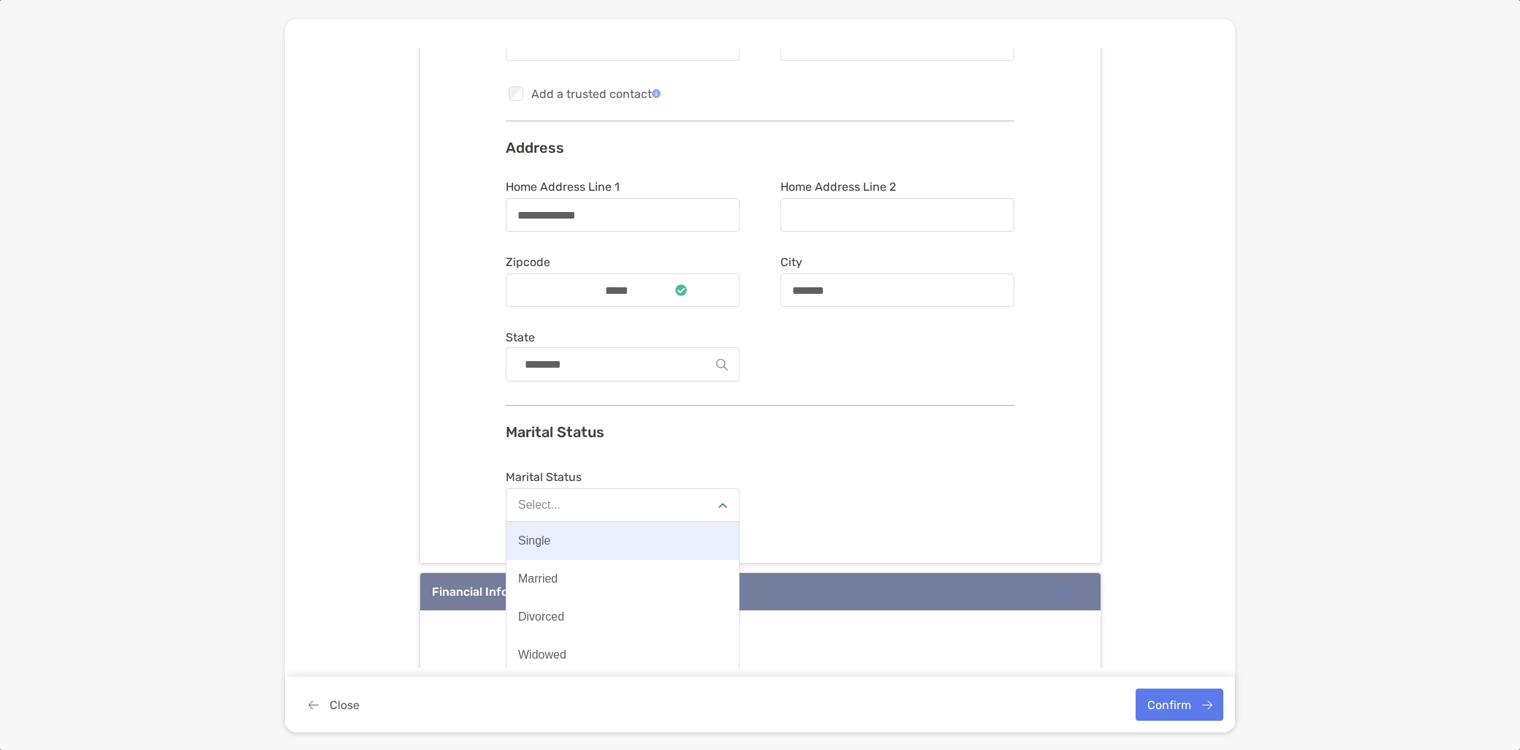
click at [626, 534] on button "Single" at bounding box center [622, 541] width 232 height 38
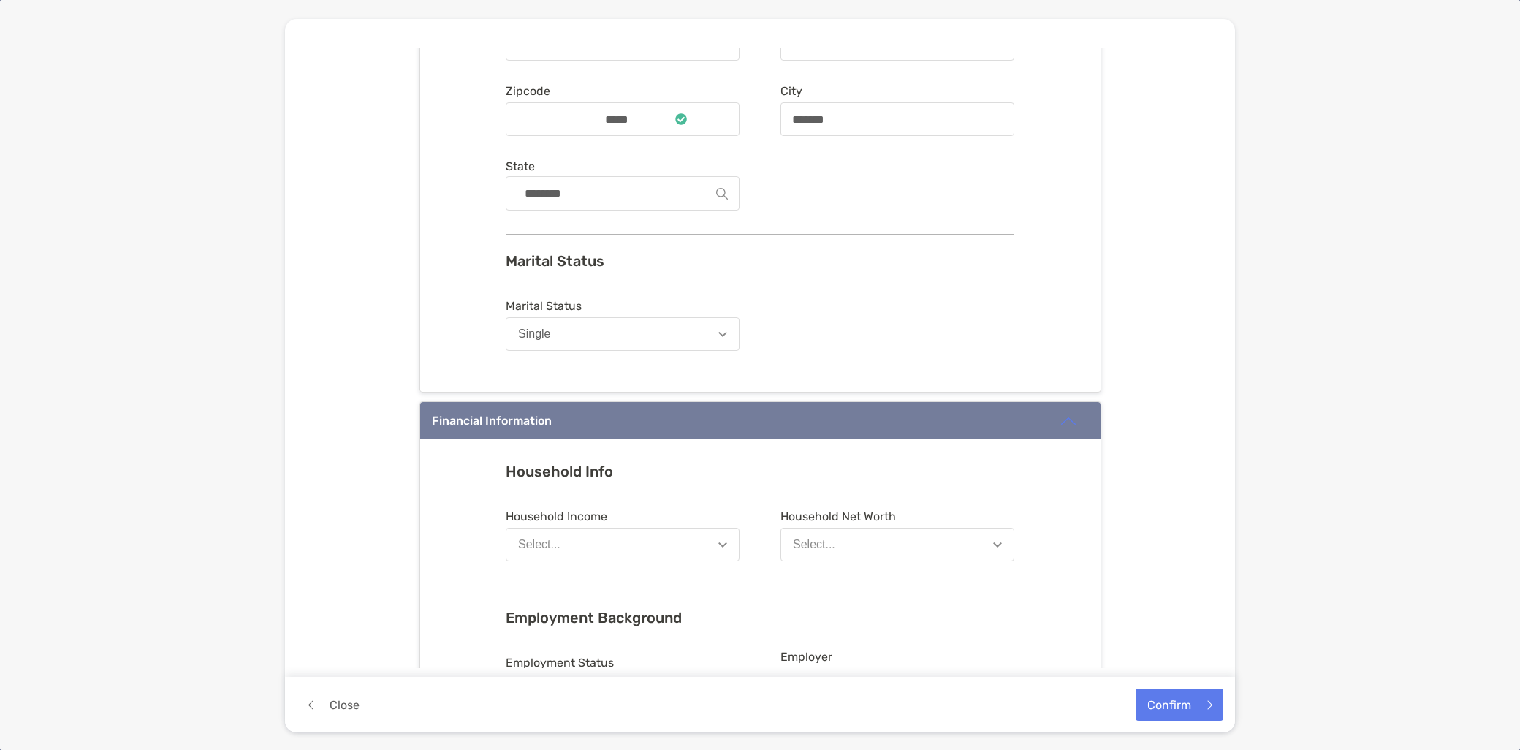
scroll to position [487, 0]
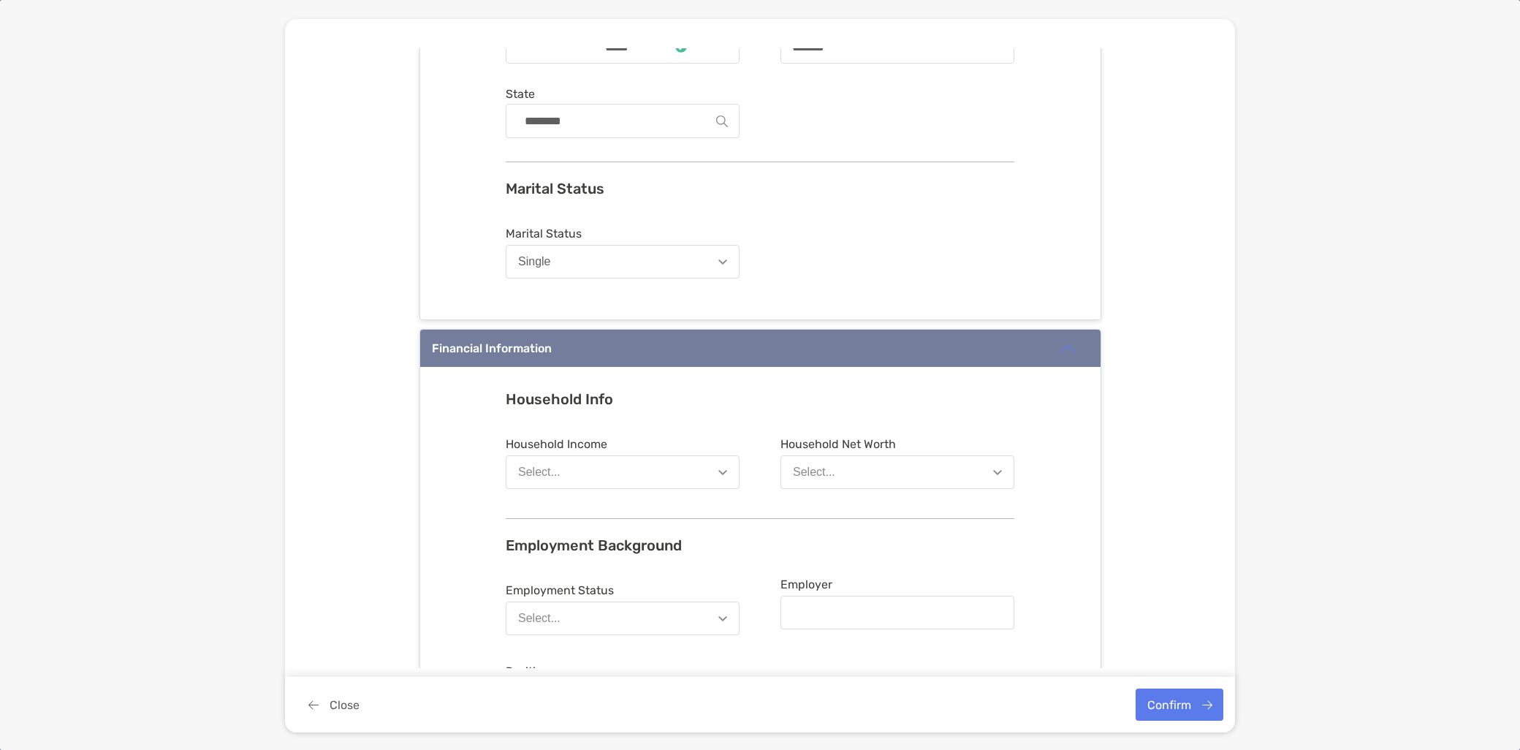
click at [594, 466] on button "Select..." at bounding box center [623, 472] width 234 height 34
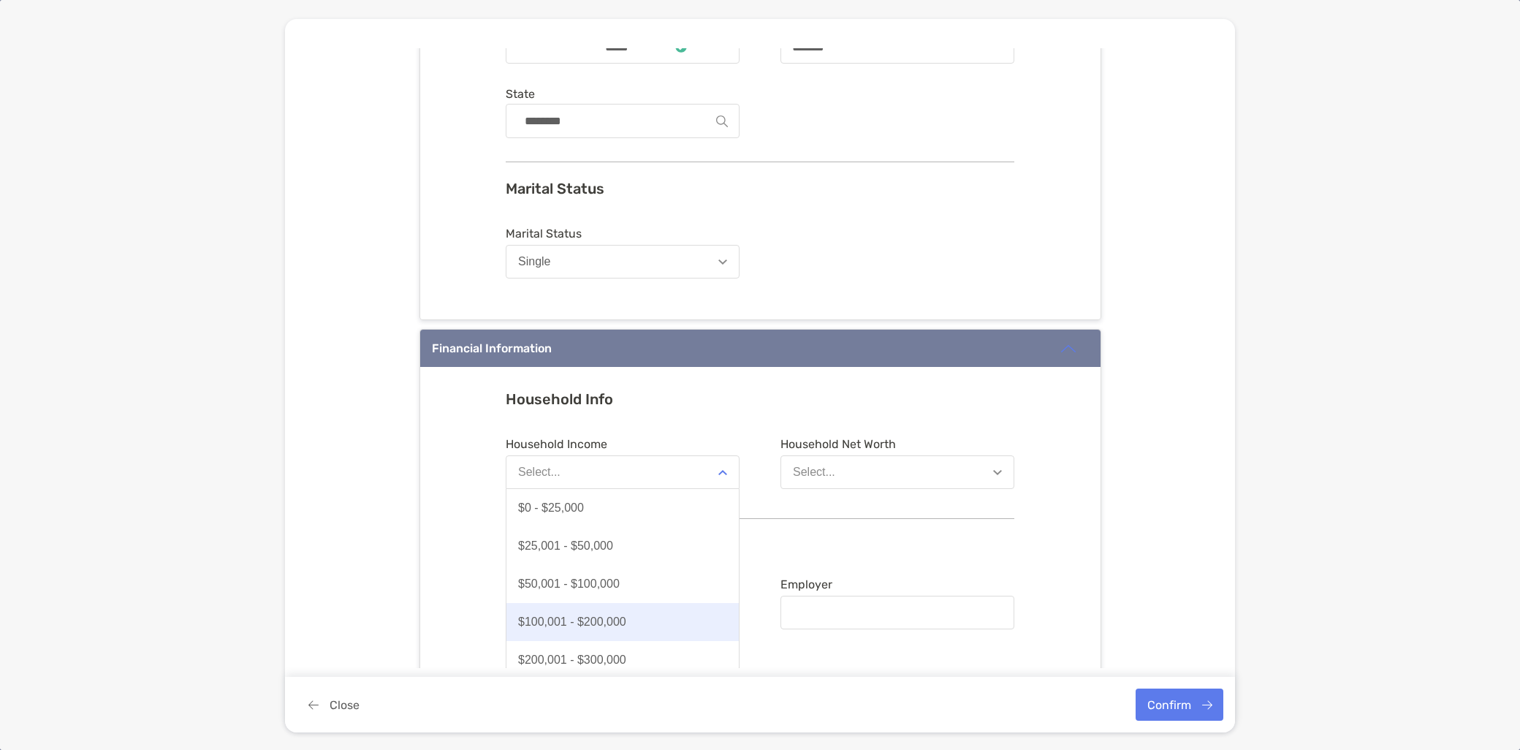
click at [623, 621] on button "$100,001 - $200,000" at bounding box center [622, 622] width 232 height 38
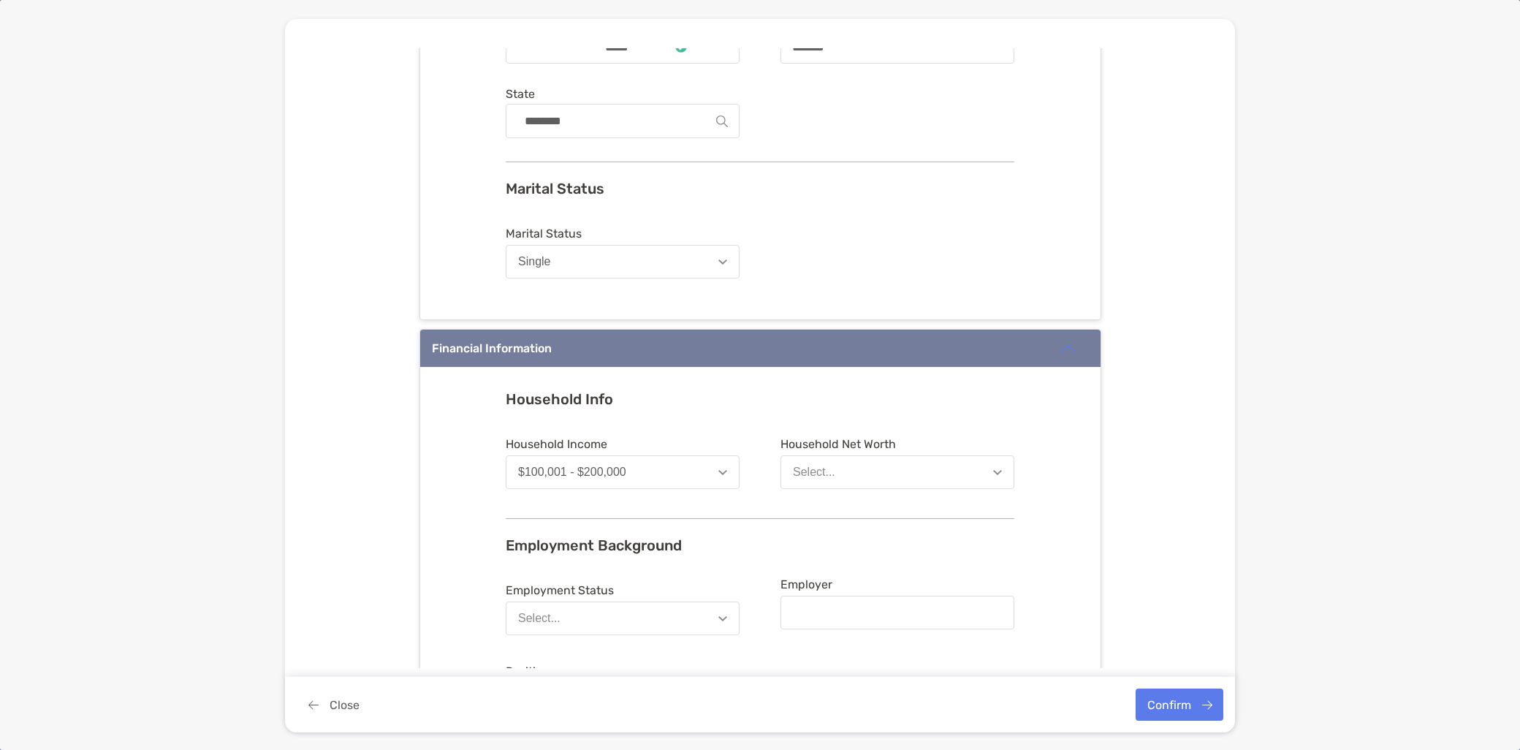
click at [851, 468] on button "Select..." at bounding box center [898, 472] width 234 height 34
click at [896, 623] on button "$200,001 - $500,000" at bounding box center [897, 622] width 232 height 38
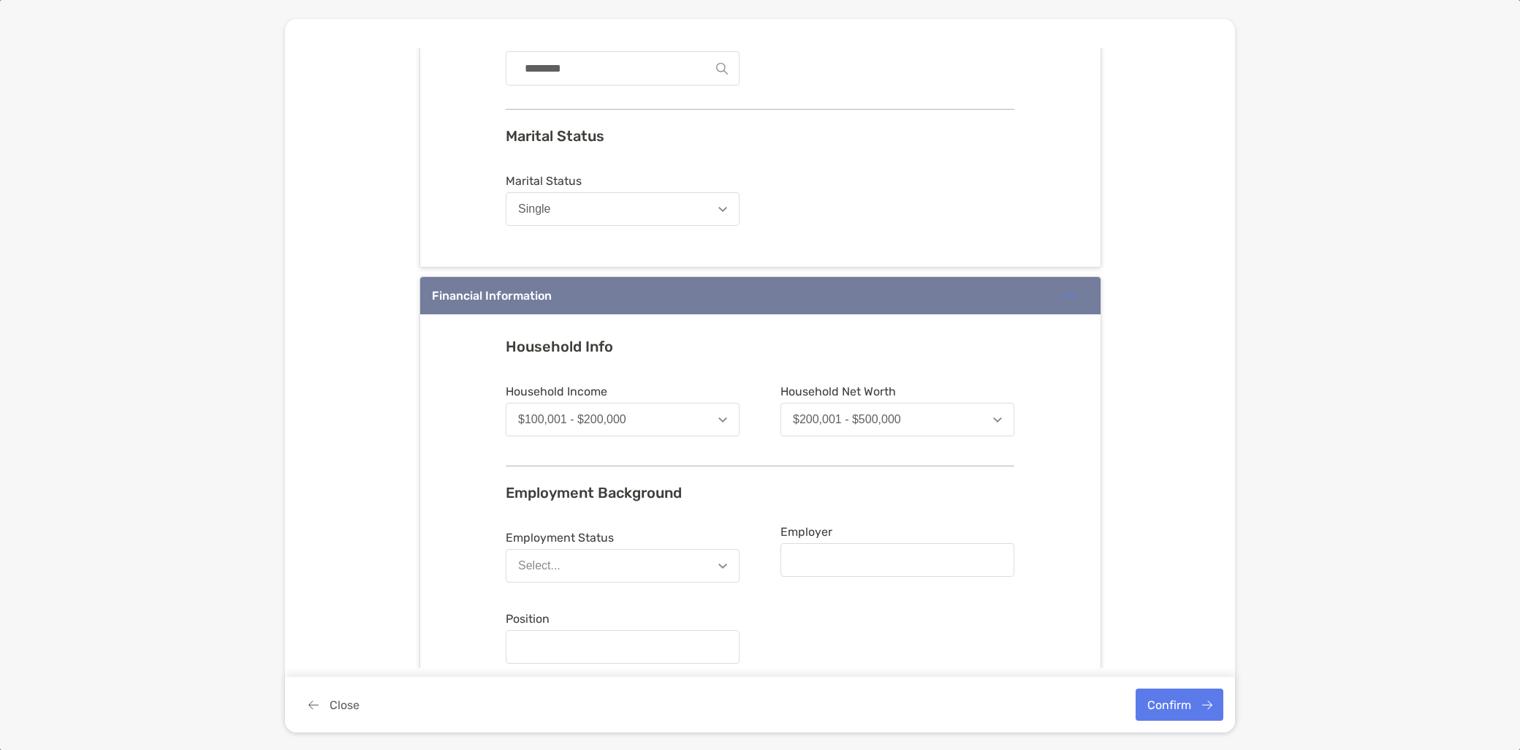
scroll to position [568, 0]
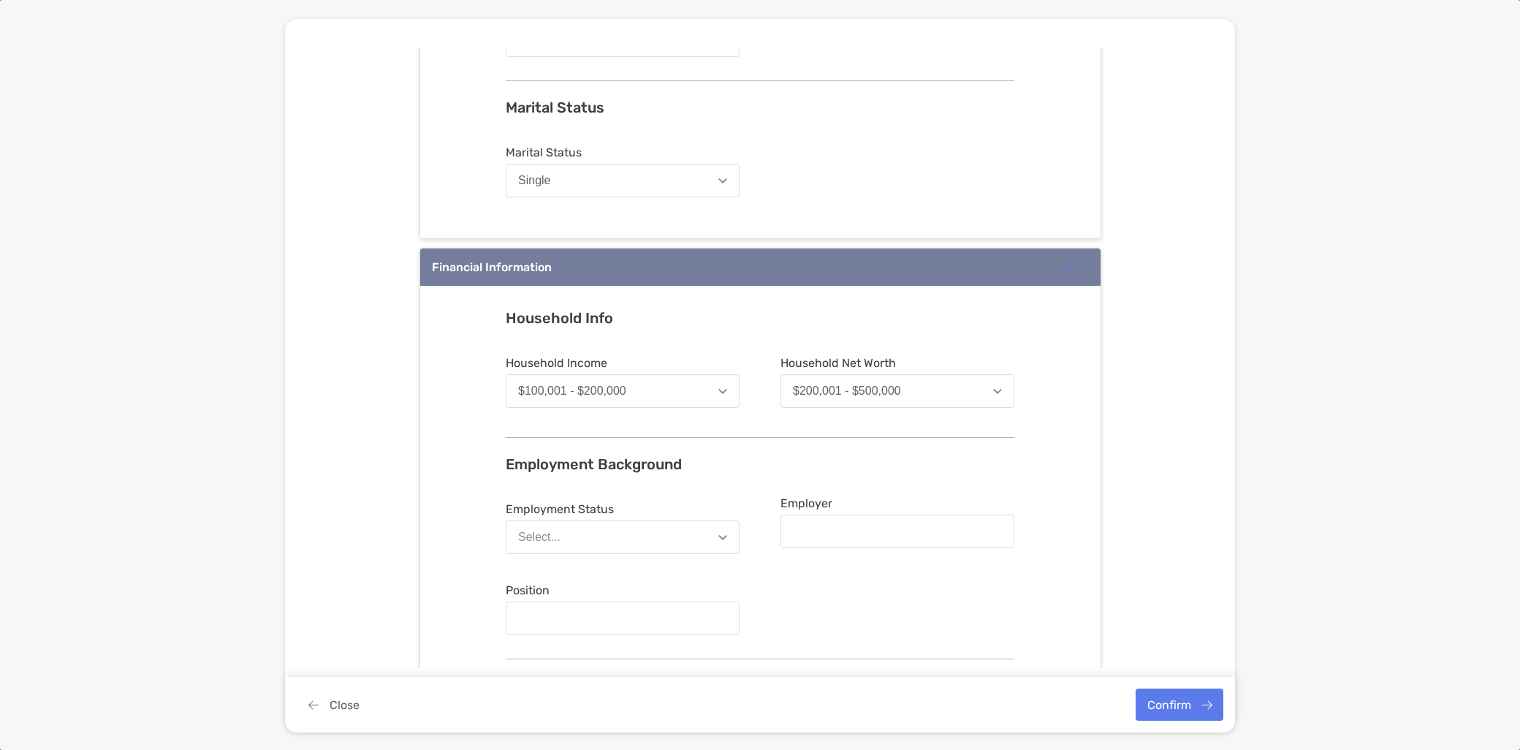
click at [618, 531] on button "Select..." at bounding box center [623, 537] width 234 height 34
click at [619, 574] on button "Employed" at bounding box center [622, 573] width 232 height 38
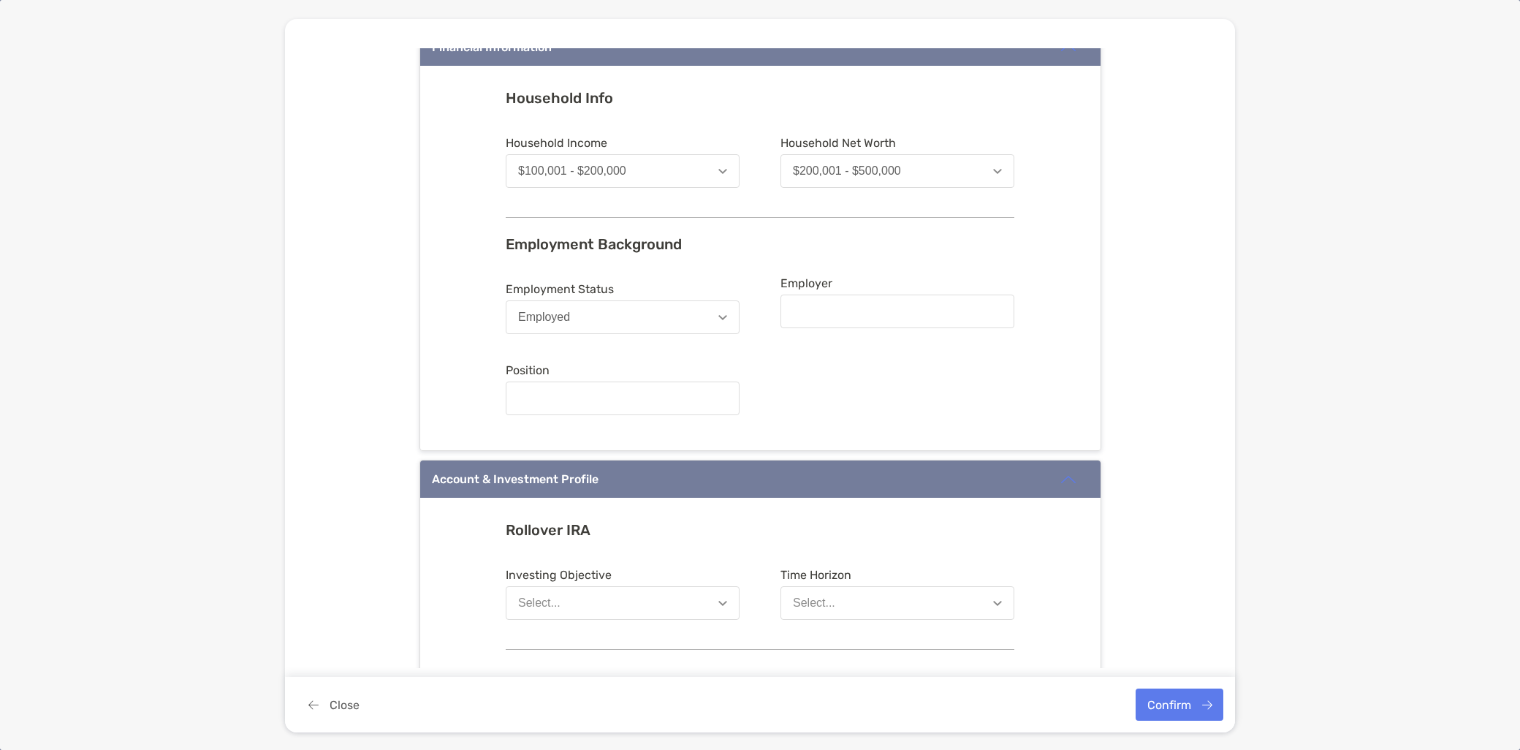
scroll to position [893, 0]
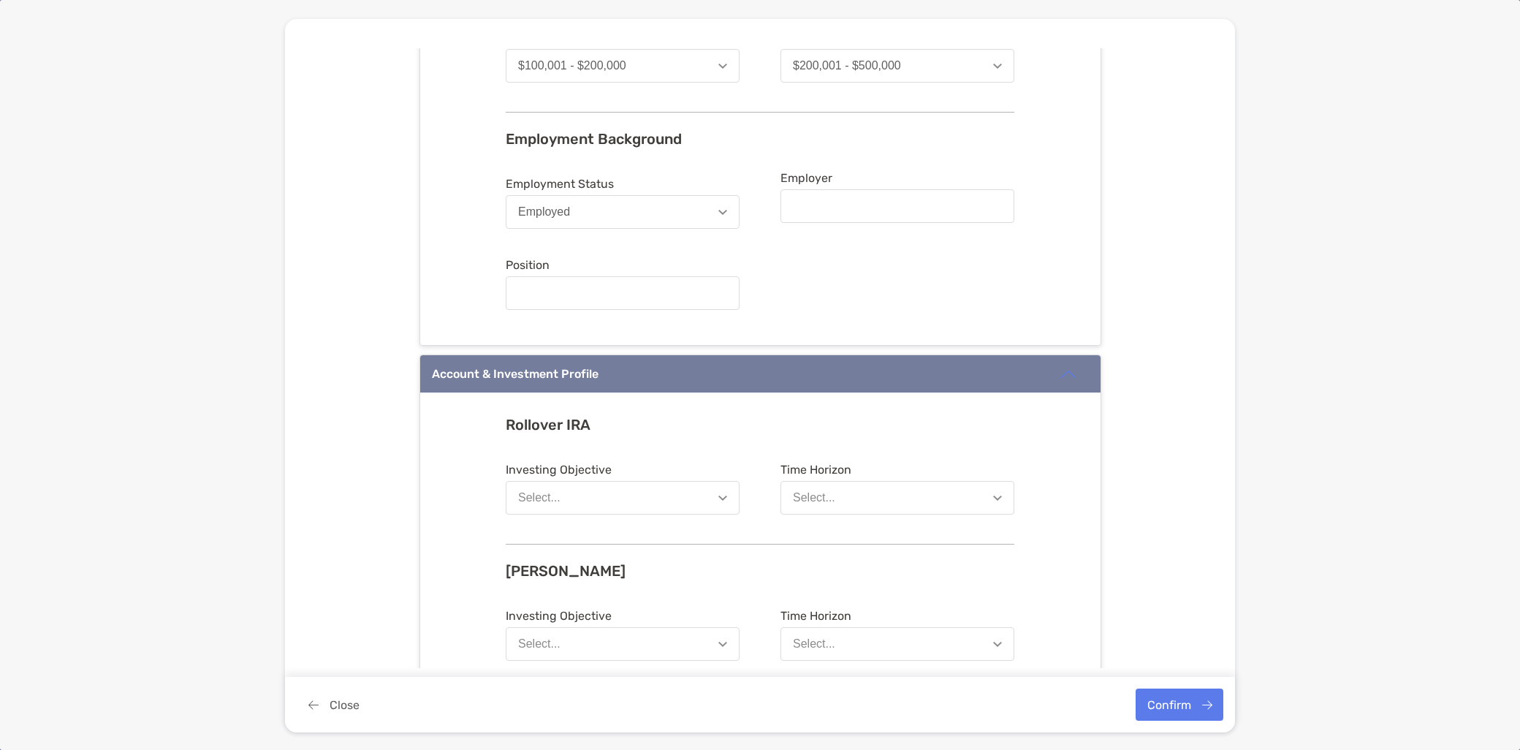
click at [623, 498] on button "Select..." at bounding box center [623, 498] width 234 height 34
click at [627, 638] on button "Long-Term Growth" at bounding box center [622, 648] width 232 height 38
click at [858, 500] on button "Select..." at bounding box center [898, 498] width 234 height 34
click at [854, 608] on div "8 Years or More" at bounding box center [834, 609] width 83 height 13
click at [618, 634] on button "Select..." at bounding box center [623, 644] width 234 height 34
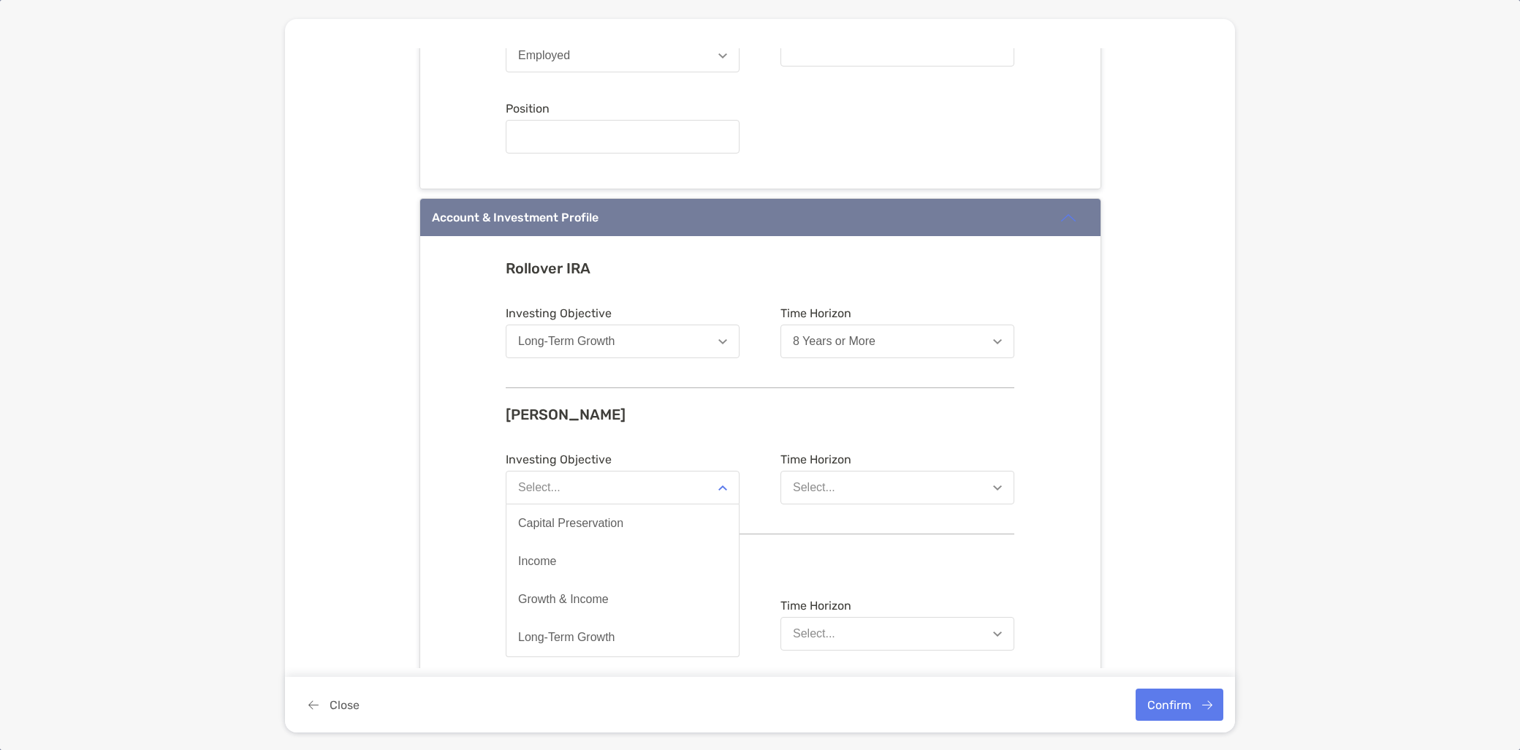
scroll to position [1136, 0]
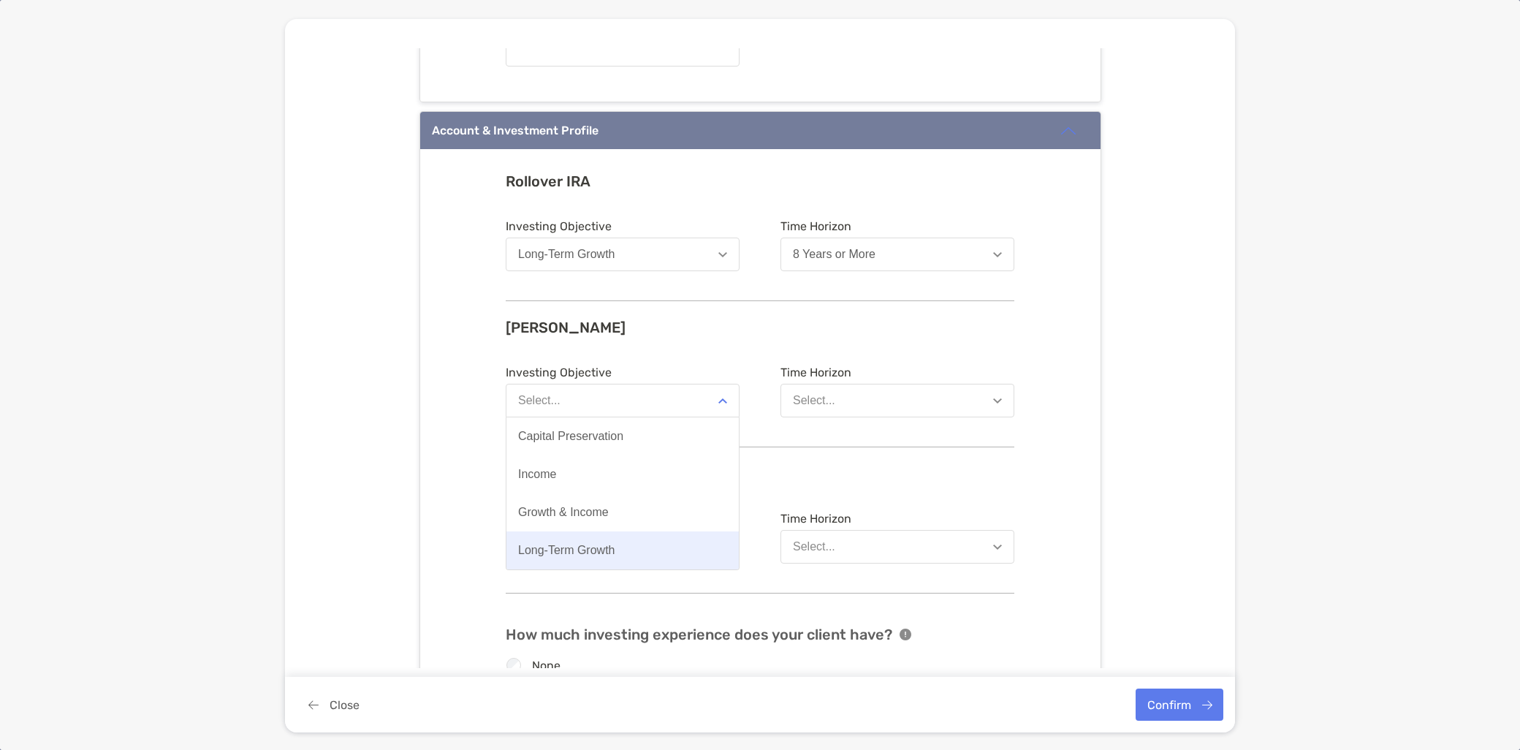
click at [598, 555] on div "Long-Term Growth" at bounding box center [566, 550] width 97 height 13
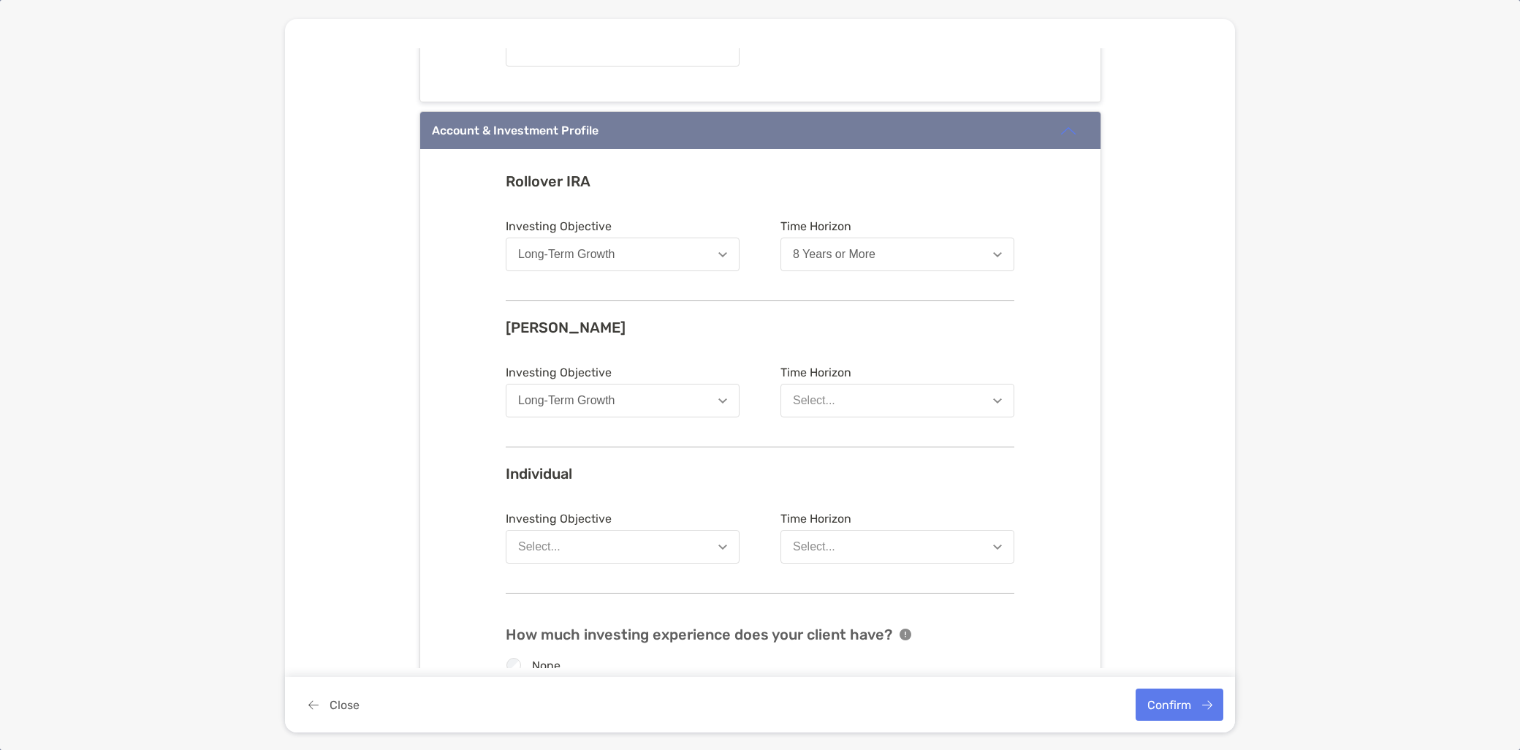
click at [823, 400] on div "Select..." at bounding box center [814, 400] width 42 height 13
click at [852, 501] on button "8 Years or More" at bounding box center [897, 512] width 232 height 38
click at [662, 543] on button "Select..." at bounding box center [623, 547] width 234 height 34
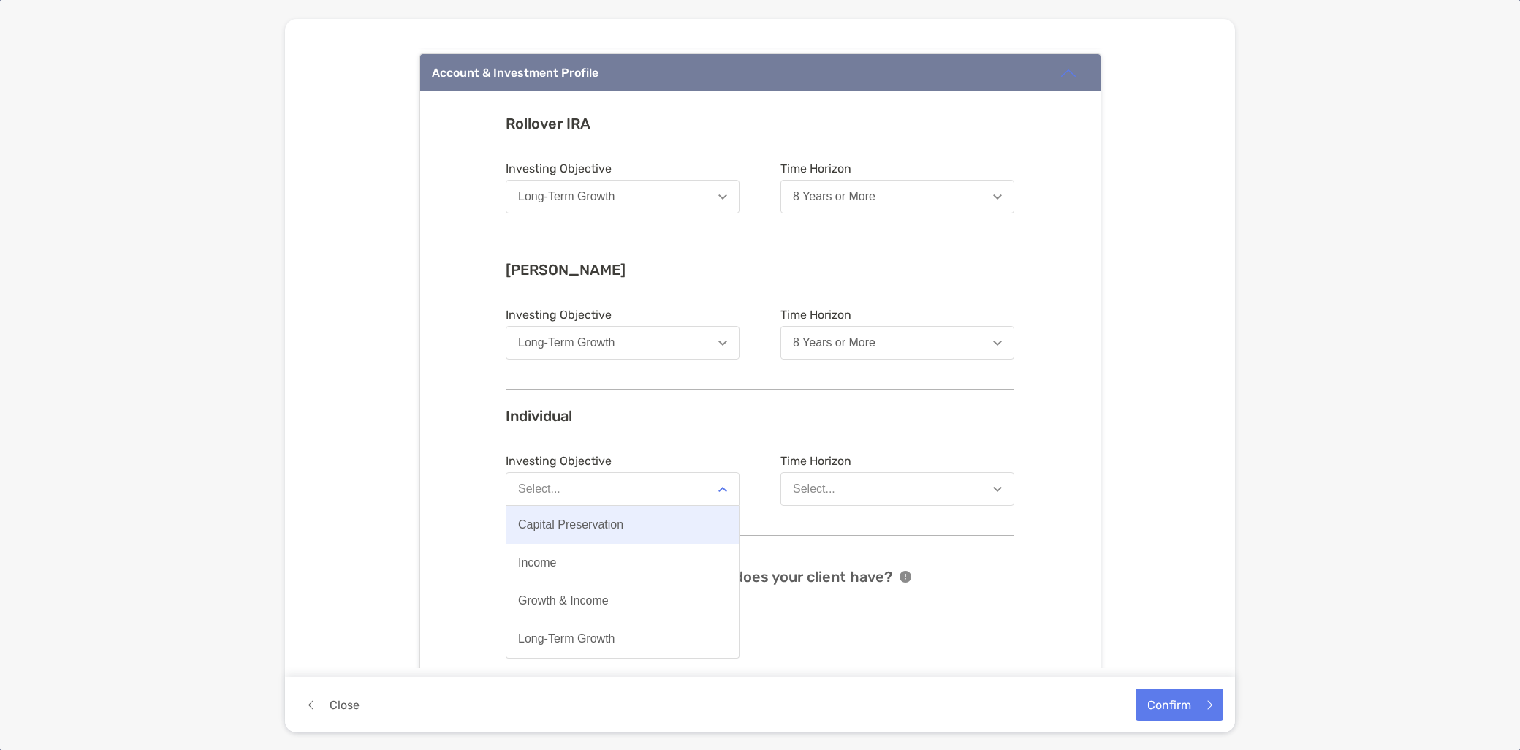
scroll to position [1299, 0]
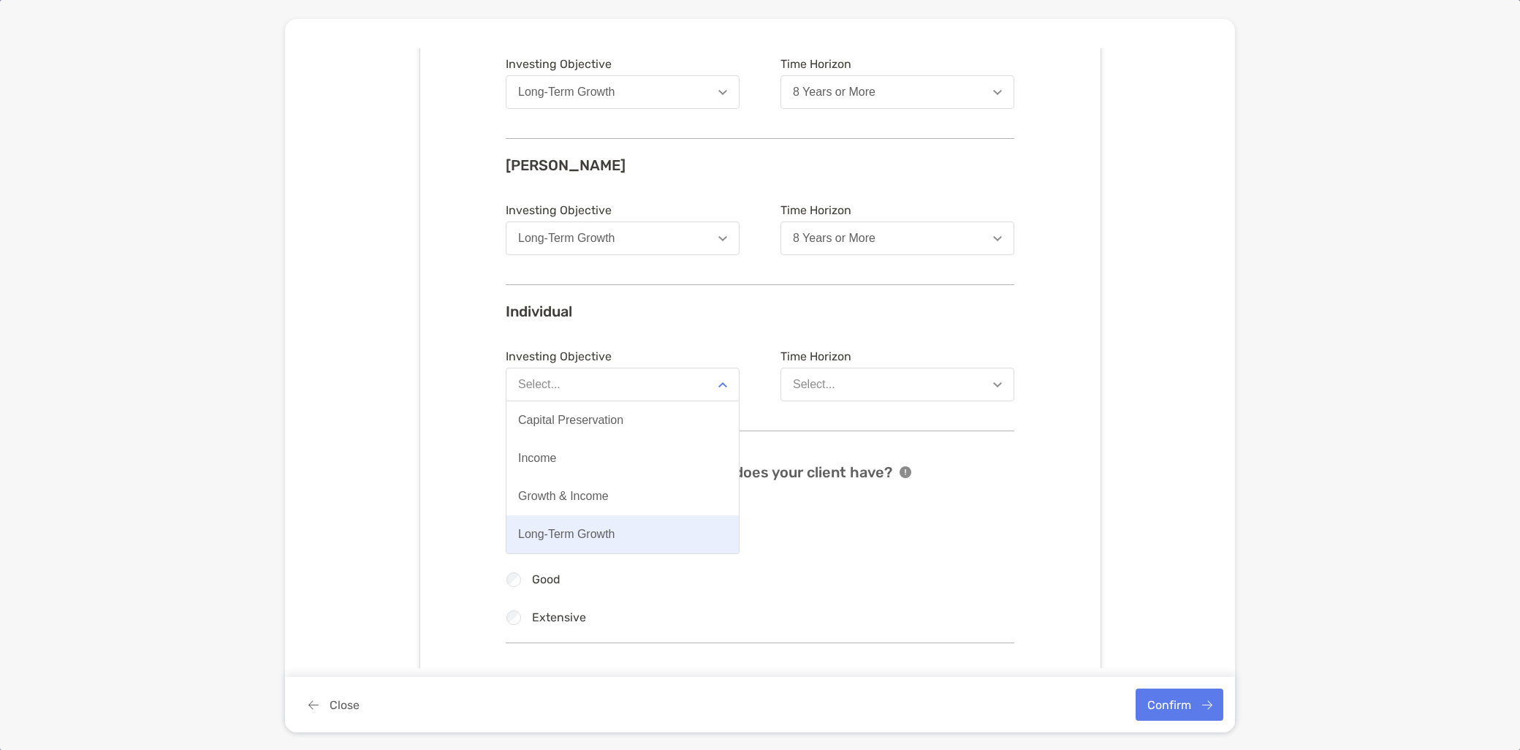
click at [614, 536] on button "Long-Term Growth" at bounding box center [622, 534] width 232 height 38
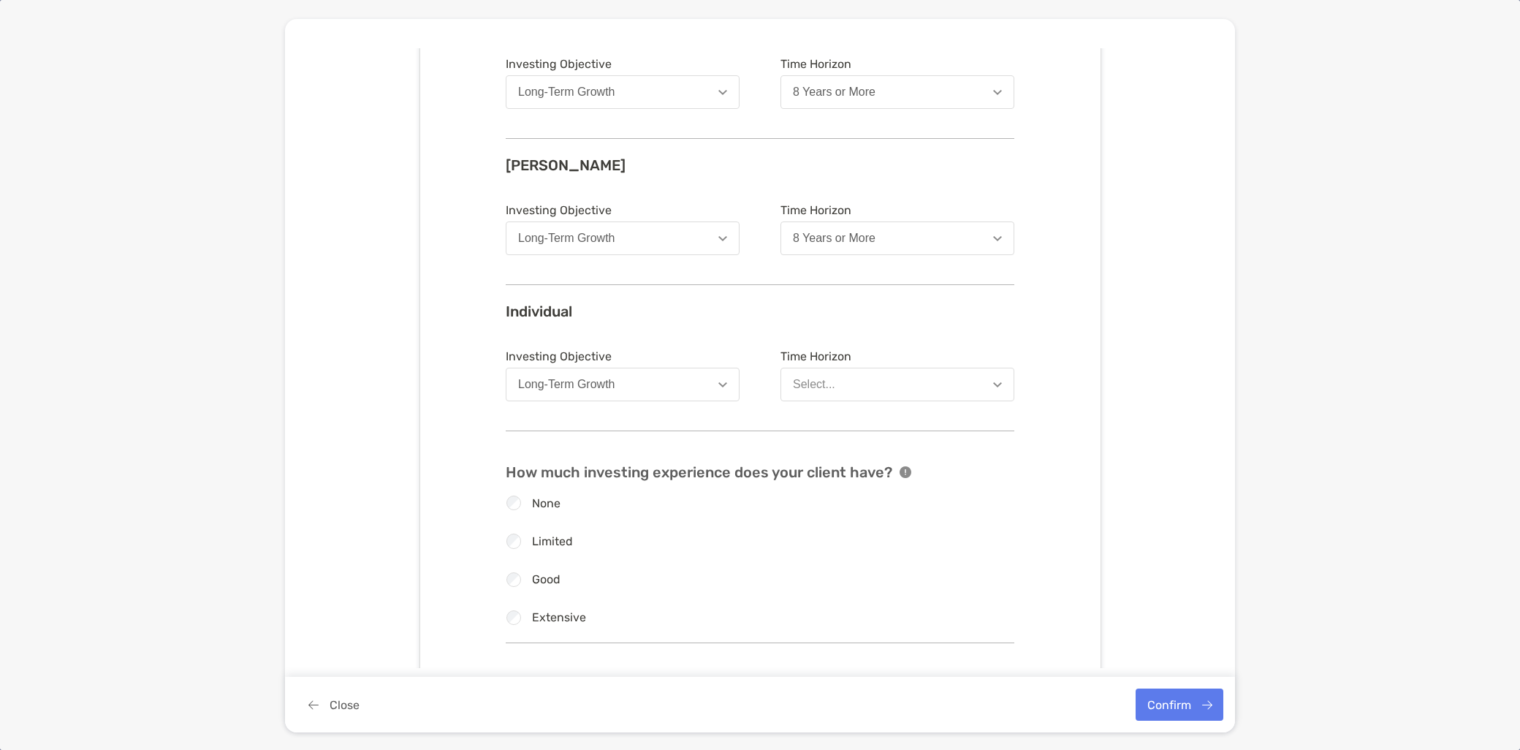
click at [846, 382] on button "Select..." at bounding box center [898, 385] width 234 height 34
click at [832, 492] on div "8 Years or More" at bounding box center [834, 496] width 83 height 13
click at [543, 573] on label "Good" at bounding box center [546, 579] width 29 height 12
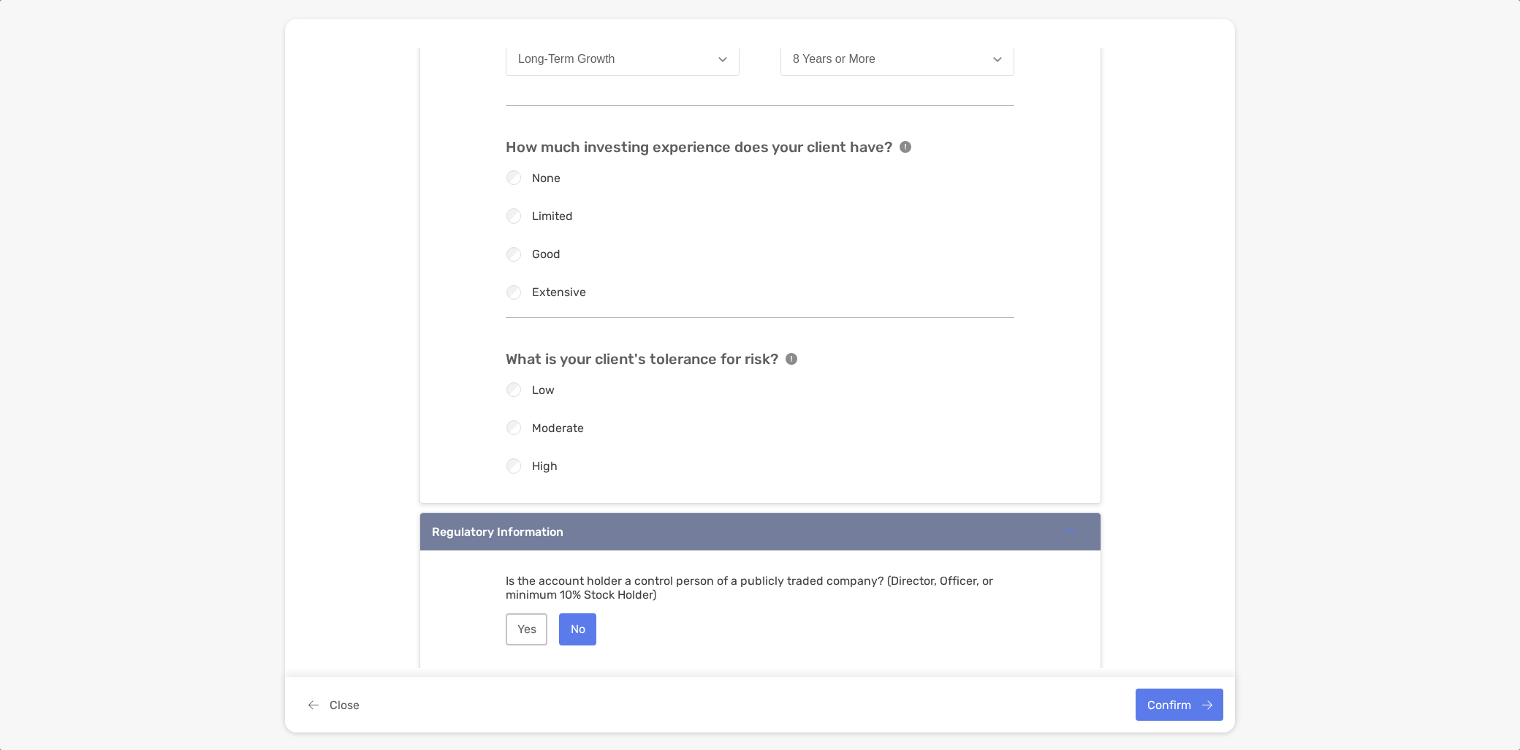
click at [537, 465] on label "High" at bounding box center [545, 466] width 26 height 12
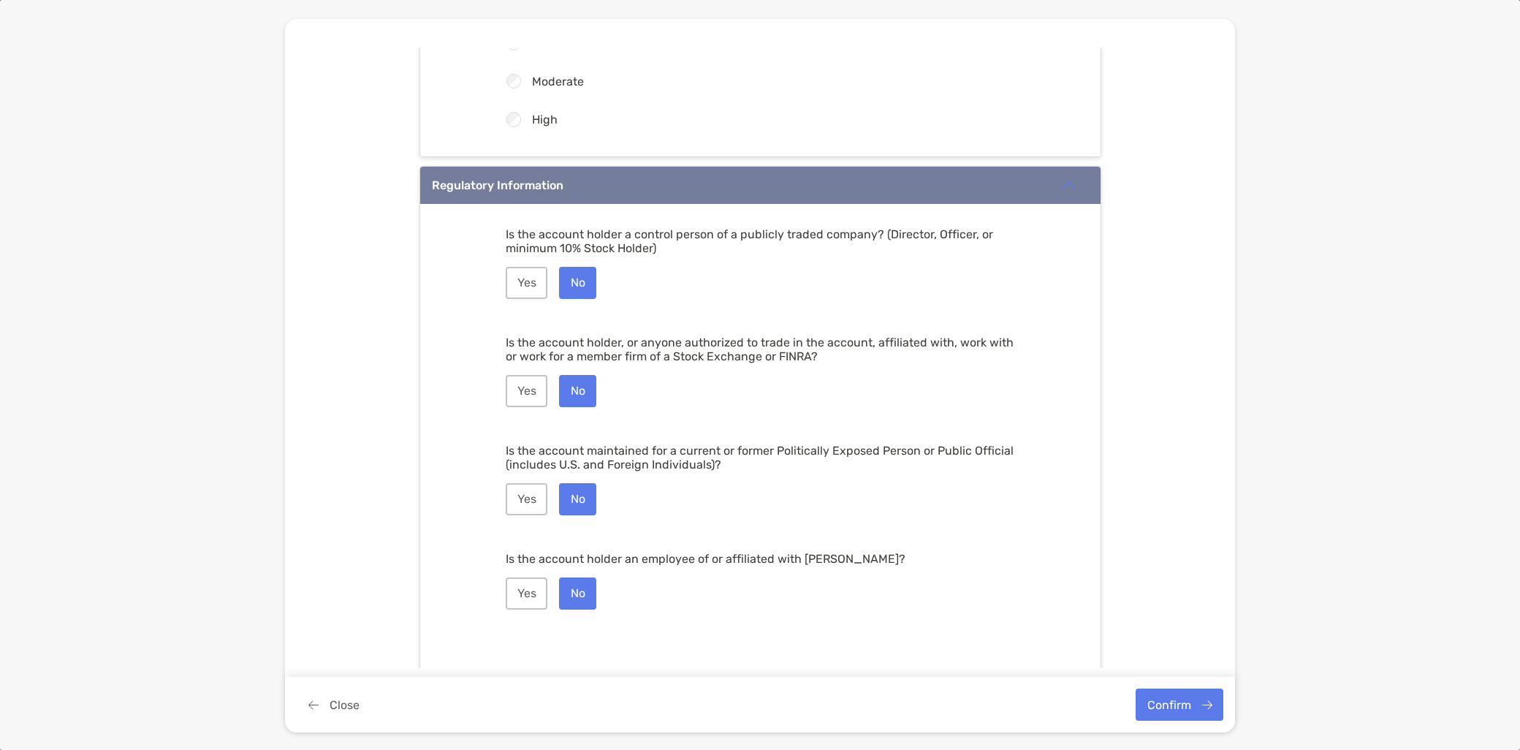
scroll to position [1971, 0]
click at [1167, 707] on button "Confirm" at bounding box center [1180, 704] width 88 height 32
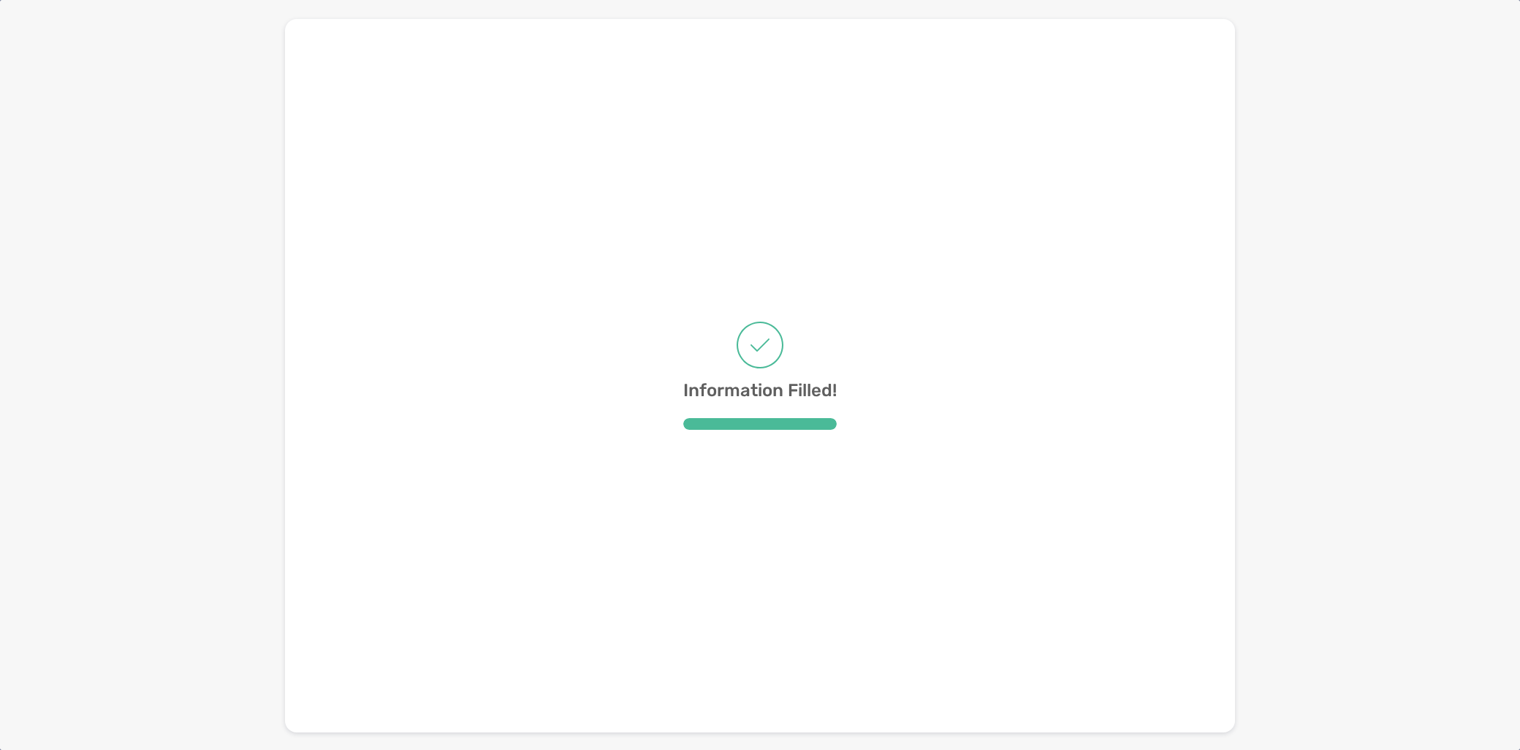
scroll to position [0, 0]
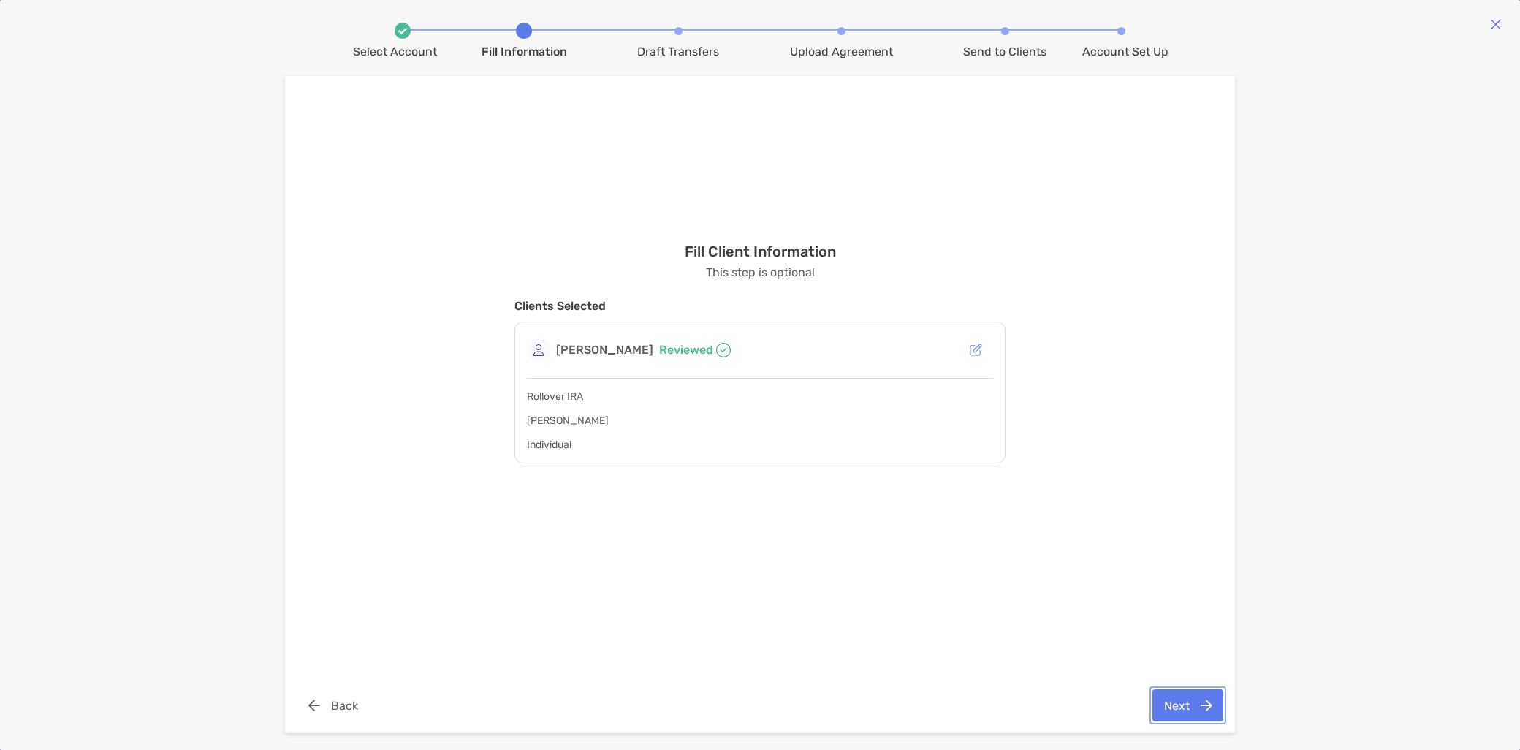
click at [1171, 702] on button "Next" at bounding box center [1188, 705] width 71 height 32
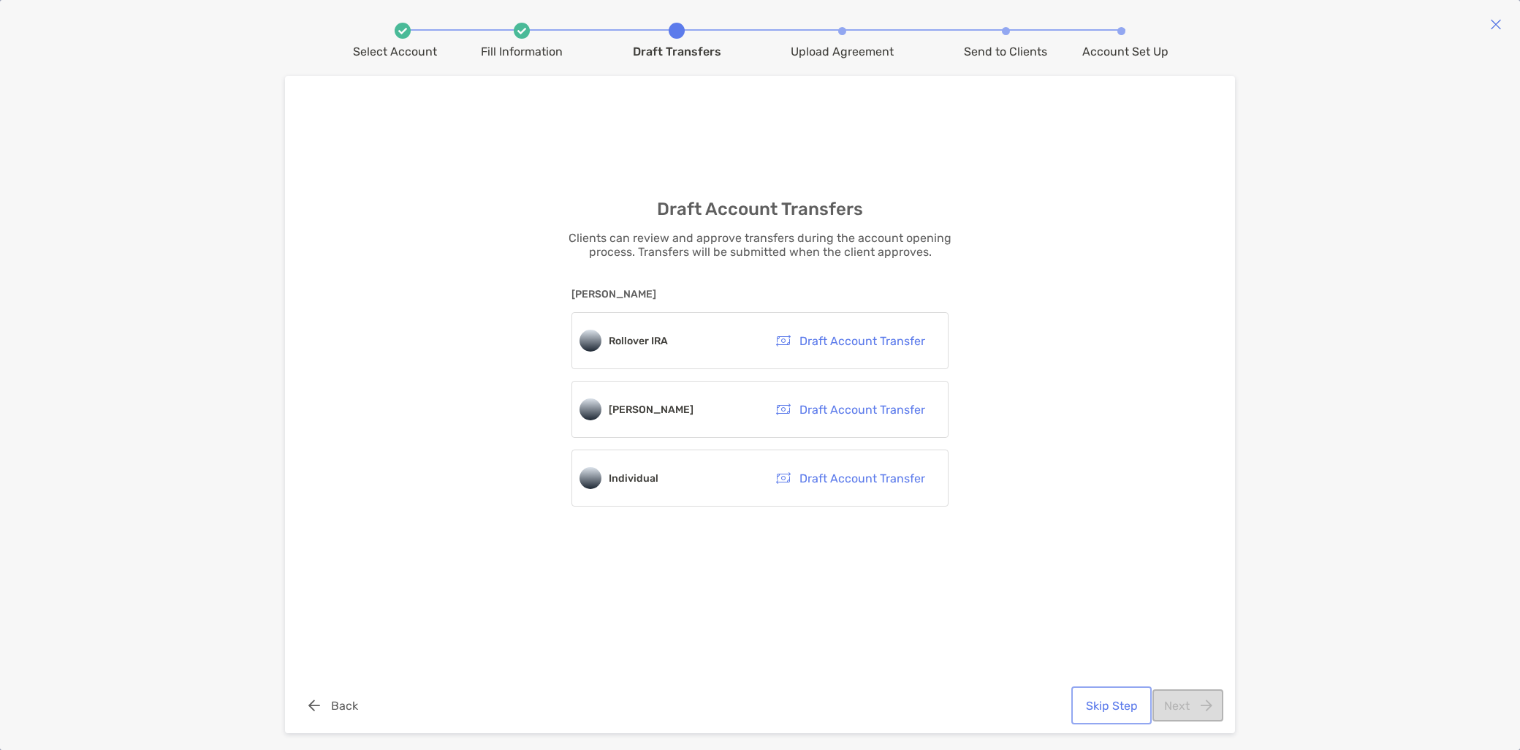
click at [1119, 709] on button "Skip Step" at bounding box center [1111, 705] width 75 height 32
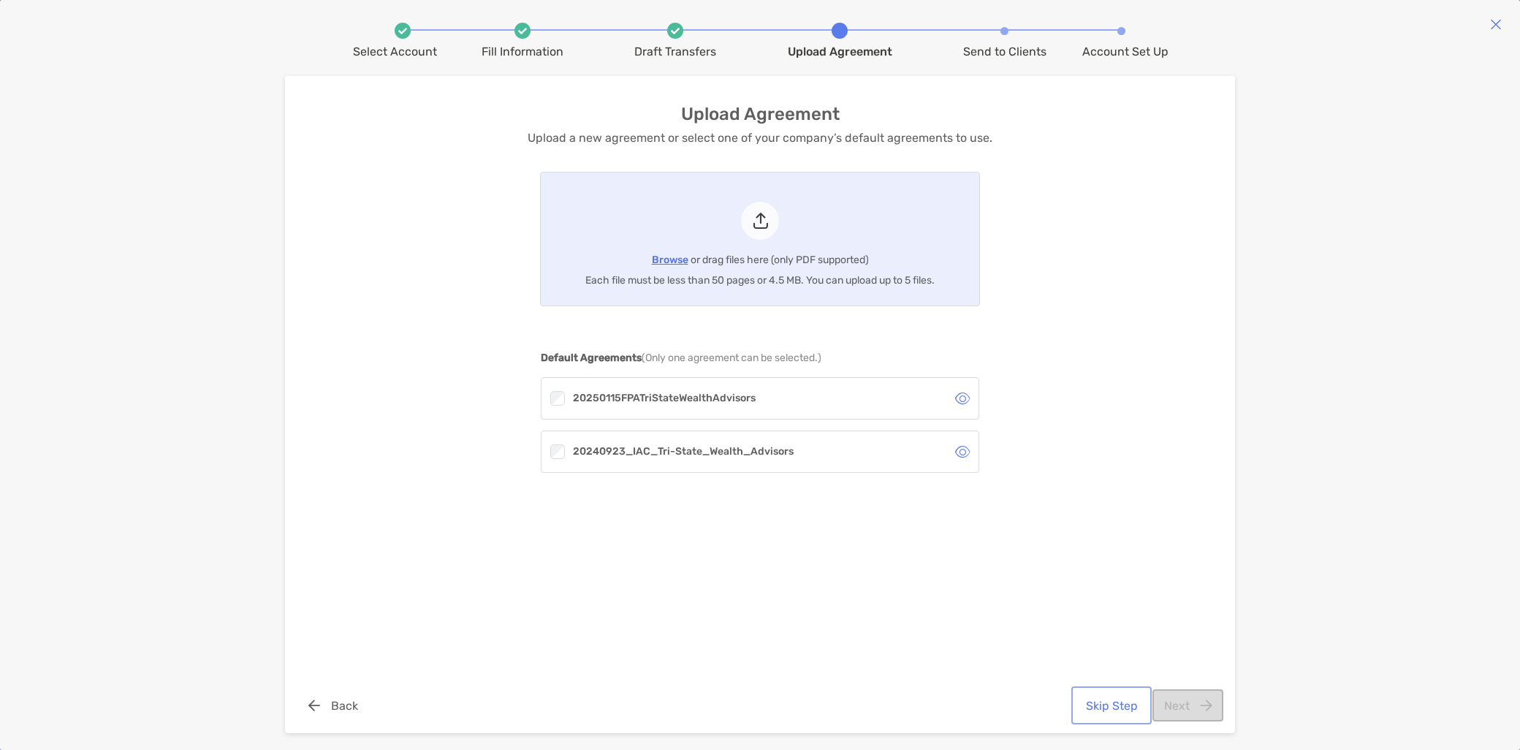
click at [1128, 707] on button "Skip Step" at bounding box center [1111, 705] width 75 height 32
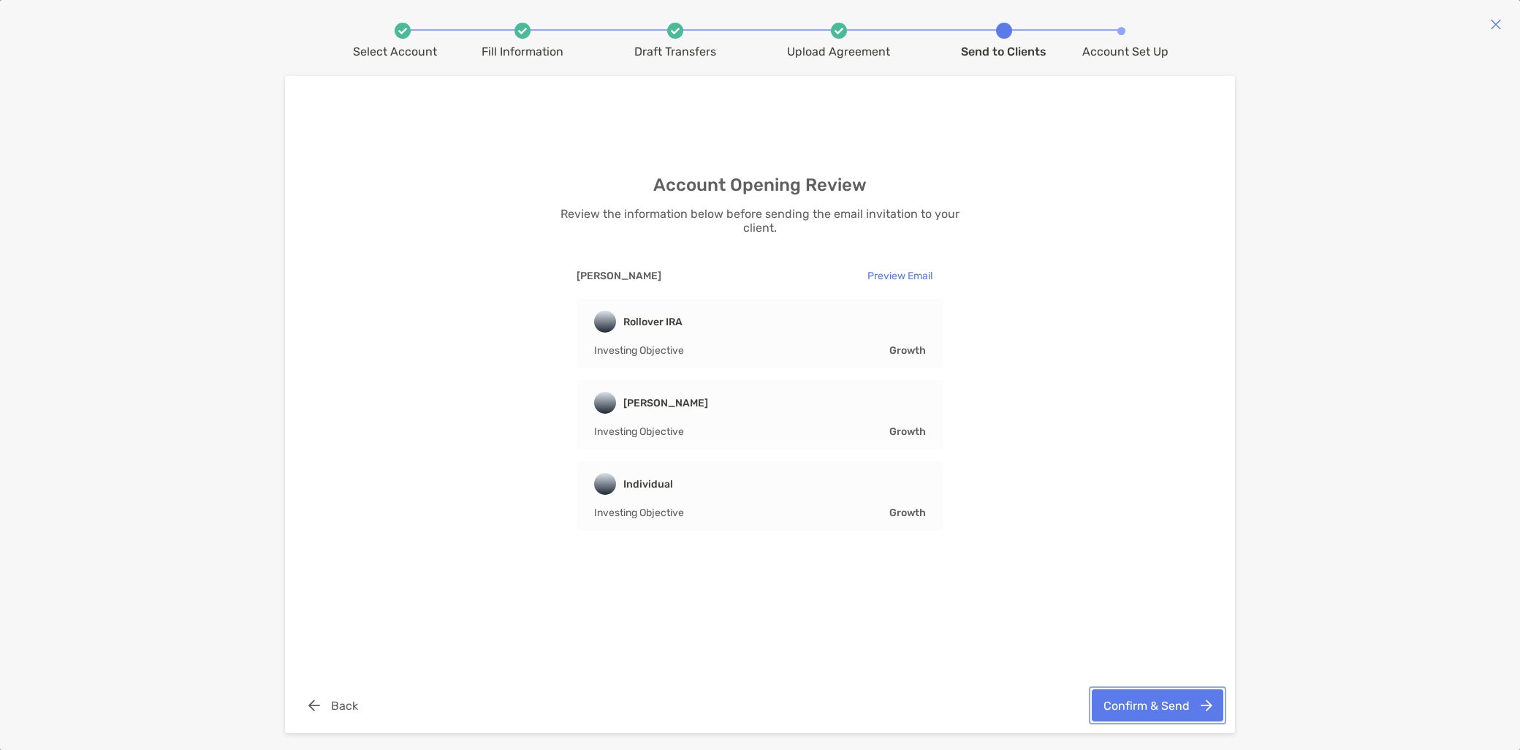
click at [1168, 707] on button "Confirm & Send" at bounding box center [1158, 705] width 132 height 32
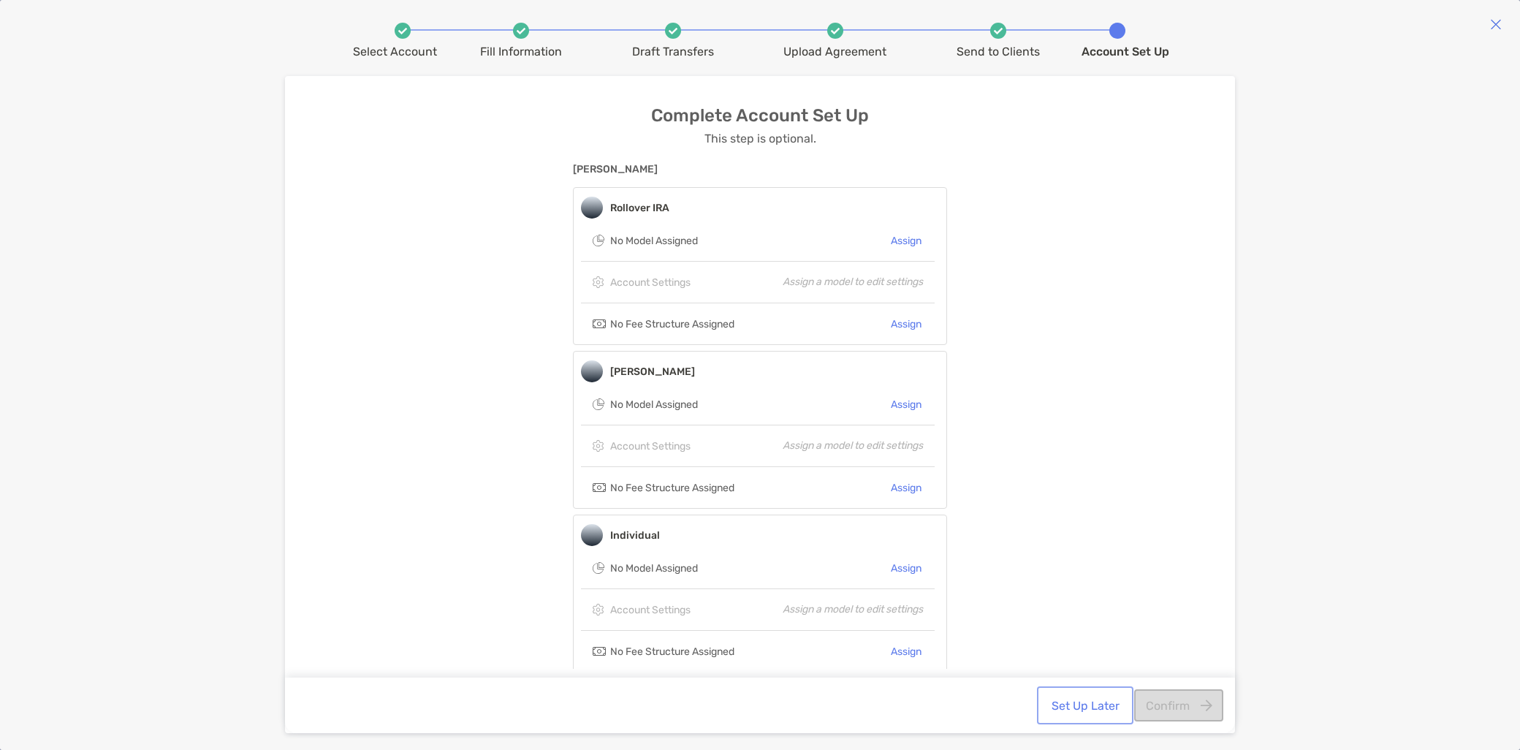
click at [1101, 707] on button "Set Up Later" at bounding box center [1085, 705] width 91 height 32
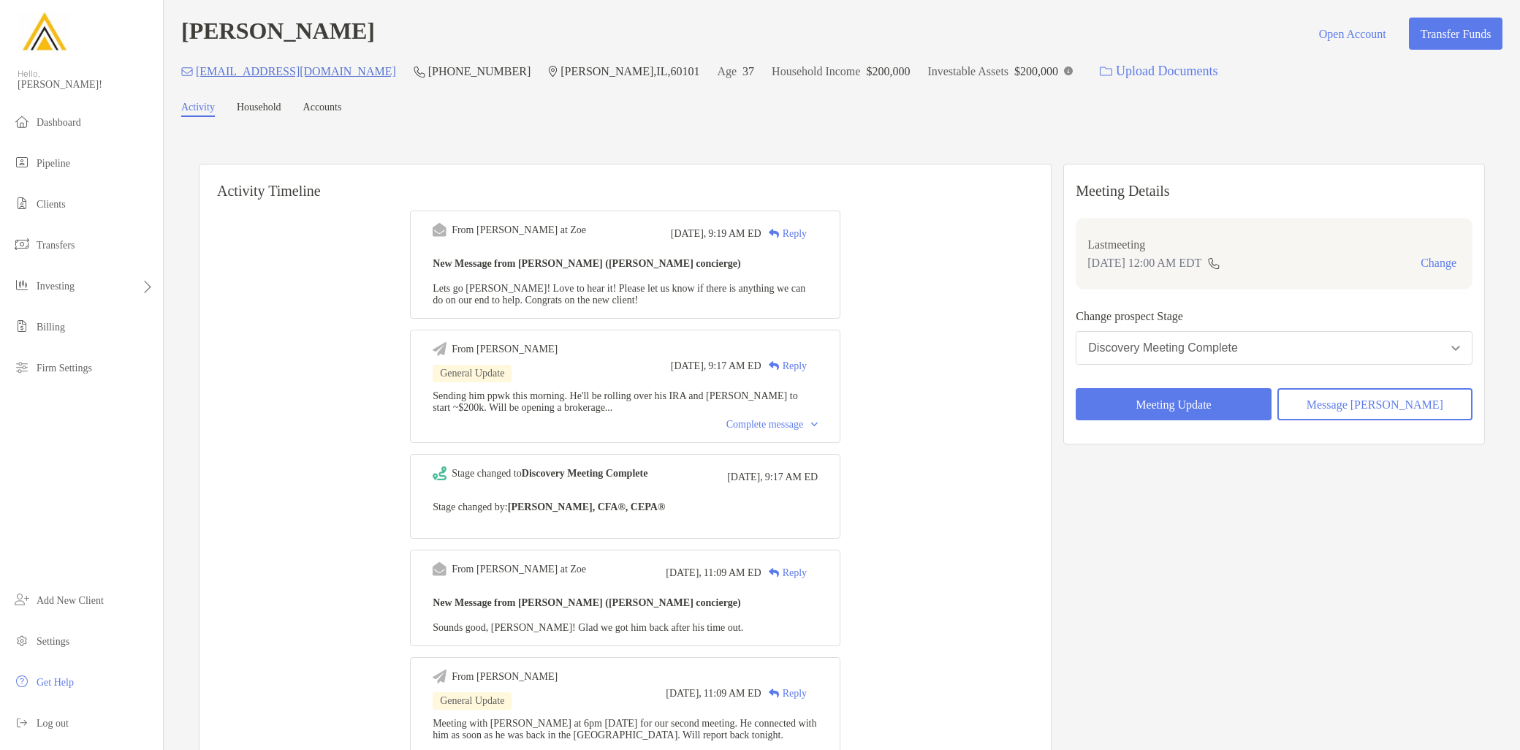
click at [246, 39] on div "[PERSON_NAME] Open Account Transfer Funds" at bounding box center [841, 34] width 1321 height 32
drag, startPoint x: 246, startPoint y: 39, endPoint x: 201, endPoint y: 38, distance: 45.3
click at [201, 38] on h4 "[PERSON_NAME]" at bounding box center [278, 34] width 194 height 32
drag, startPoint x: 185, startPoint y: 34, endPoint x: 234, endPoint y: 29, distance: 49.2
click at [234, 29] on h4 "[PERSON_NAME]" at bounding box center [278, 34] width 194 height 32
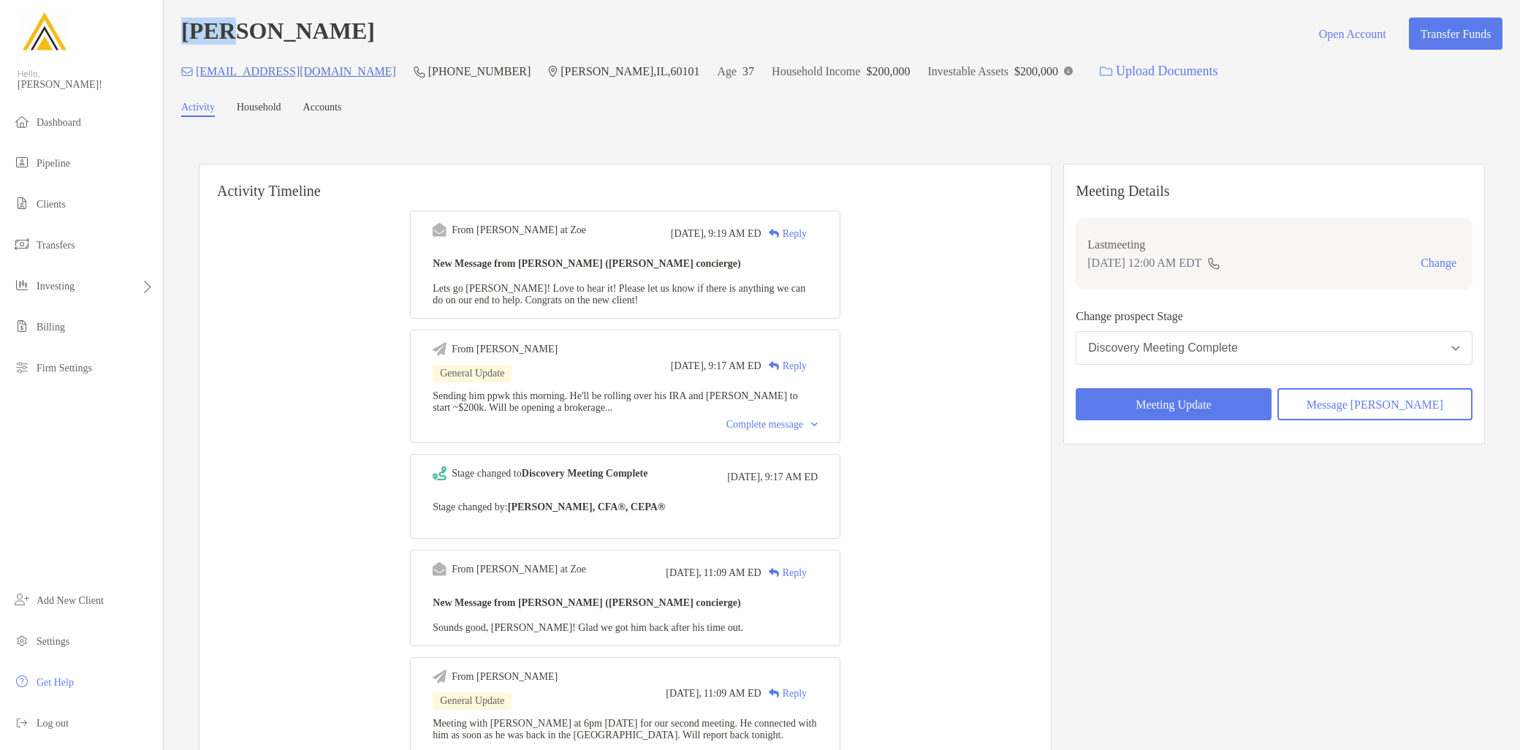
copy h4 "[PERSON_NAME]"
drag, startPoint x: 390, startPoint y: 39, endPoint x: 246, endPoint y: 39, distance: 144.0
click at [246, 39] on div "[PERSON_NAME] Open Account Transfer Funds" at bounding box center [841, 34] width 1321 height 32
copy h4 "[PERSON_NAME]"
